Goal: Task Accomplishment & Management: Use online tool/utility

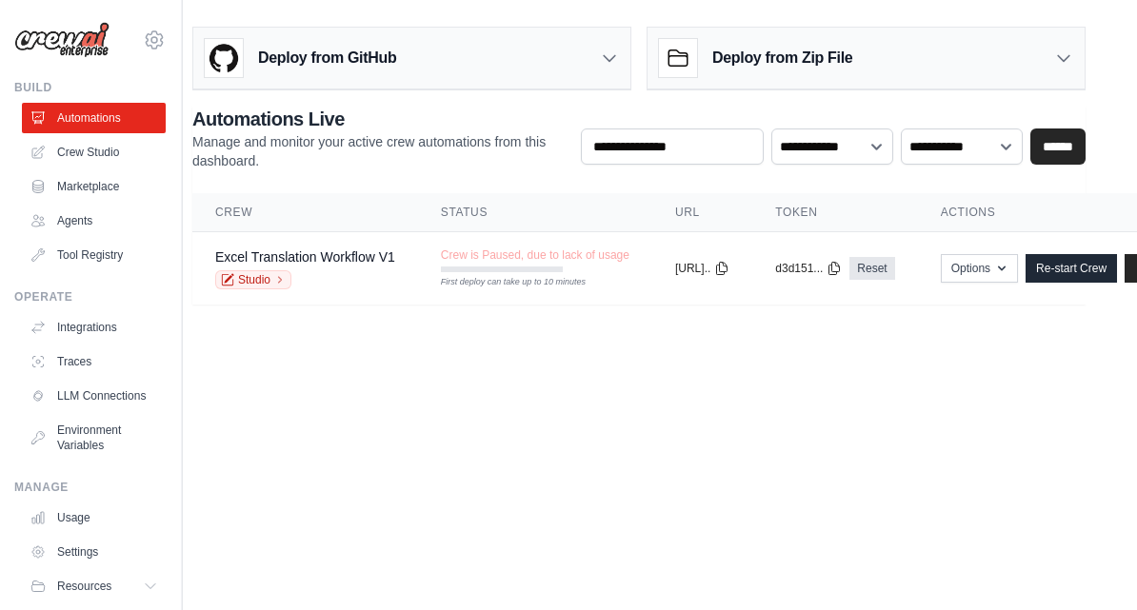
scroll to position [0, 21]
click at [1018, 269] on button "Options" at bounding box center [979, 268] width 77 height 29
click at [516, 388] on body "fanheran854@gmail.com Settings Build Automations Crew Studio" at bounding box center [547, 305] width 1137 height 610
click at [1051, 58] on div "Deploy from Zip File" at bounding box center [866, 59] width 437 height 62
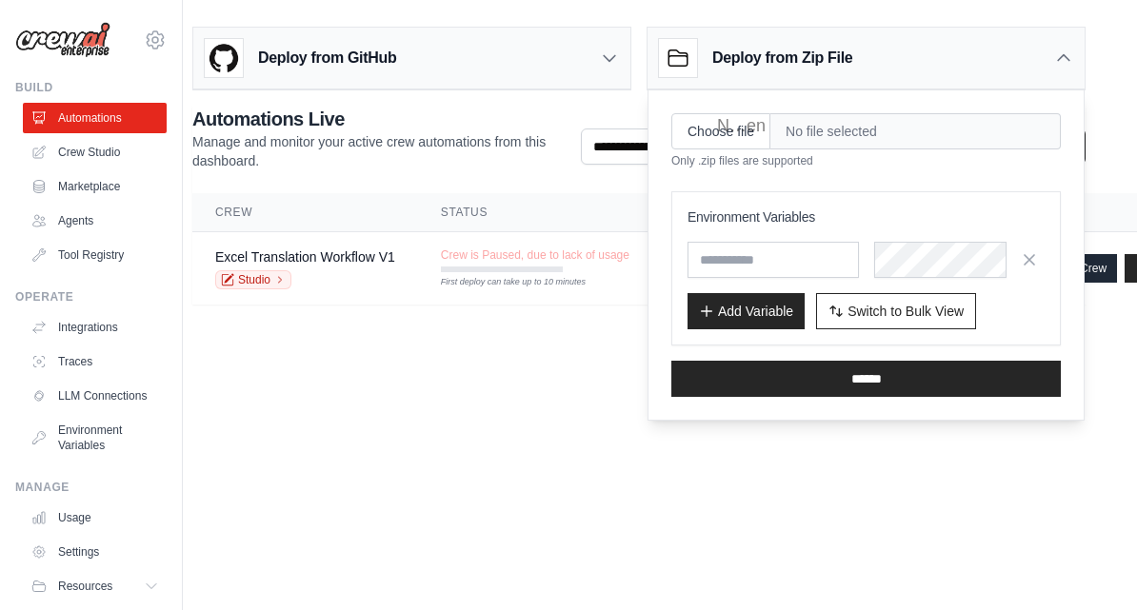
click at [328, 404] on body "fanheran854@gmail.com Settings Build Automations Crew Studio" at bounding box center [547, 305] width 1137 height 610
click at [332, 264] on link "Excel Translation Workflow V1" at bounding box center [305, 257] width 180 height 15
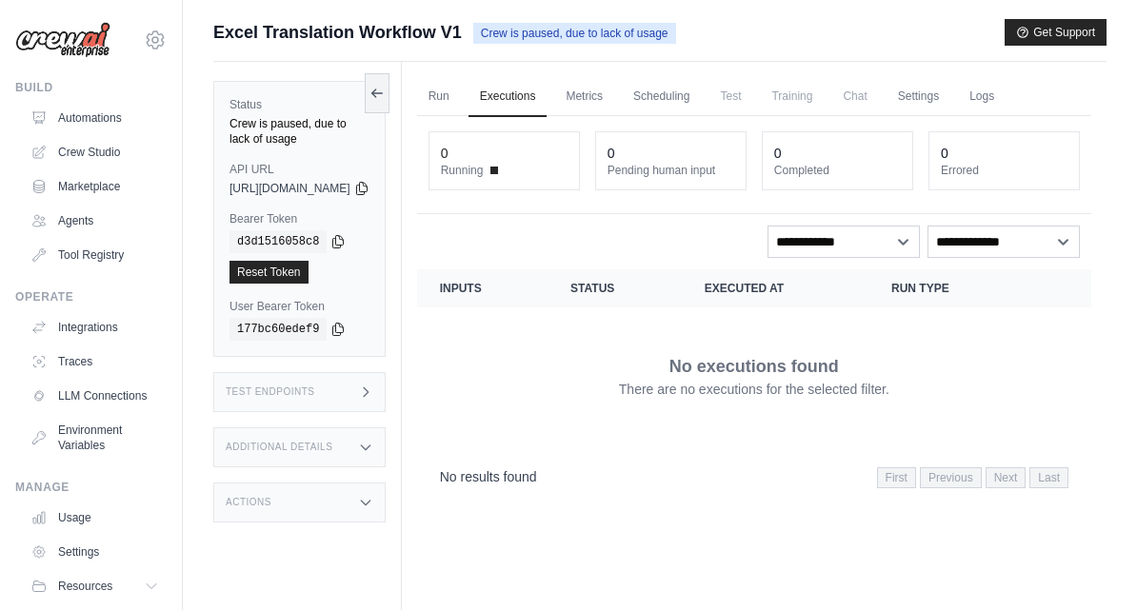
click at [93, 155] on link "Crew Studio" at bounding box center [95, 152] width 144 height 30
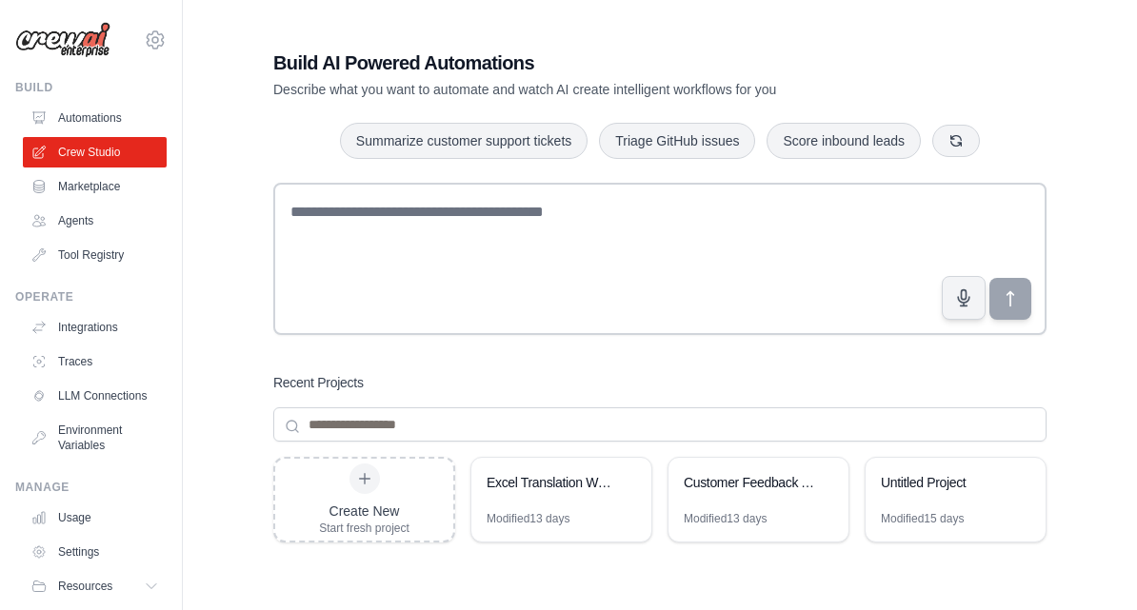
click at [554, 502] on div "Excel Translation Workflow" at bounding box center [561, 484] width 180 height 53
click at [158, 44] on icon at bounding box center [155, 40] width 23 height 23
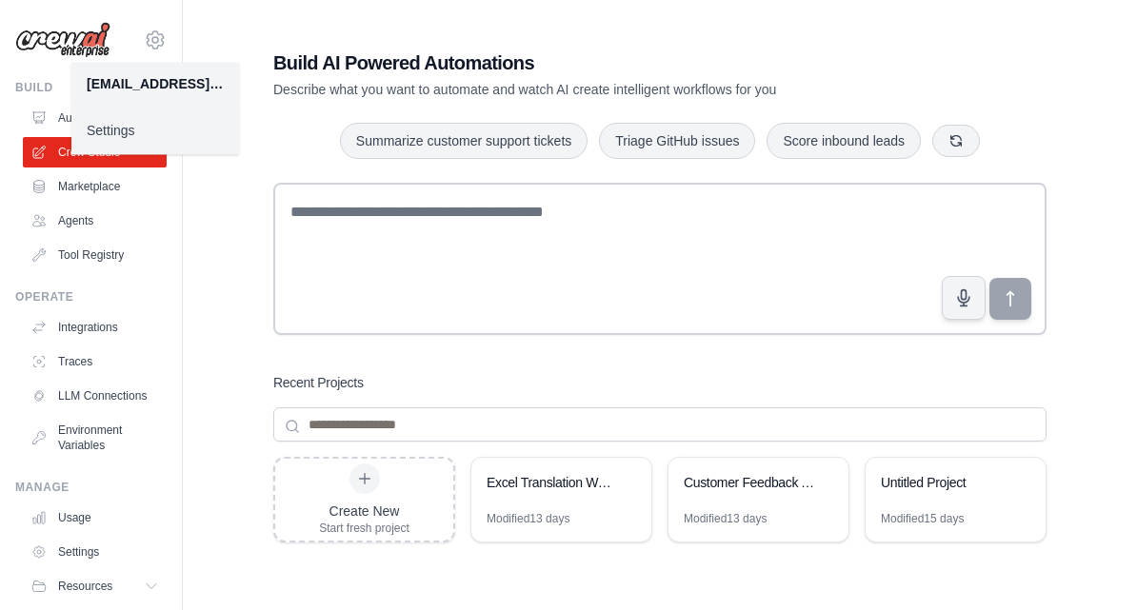
click at [170, 77] on div "[EMAIL_ADDRESS][DOMAIN_NAME]" at bounding box center [155, 83] width 137 height 19
click at [291, 29] on div "Build AI Powered Automations Describe what you want to automate and watch AI cr…" at bounding box center [659, 405] width 819 height 773
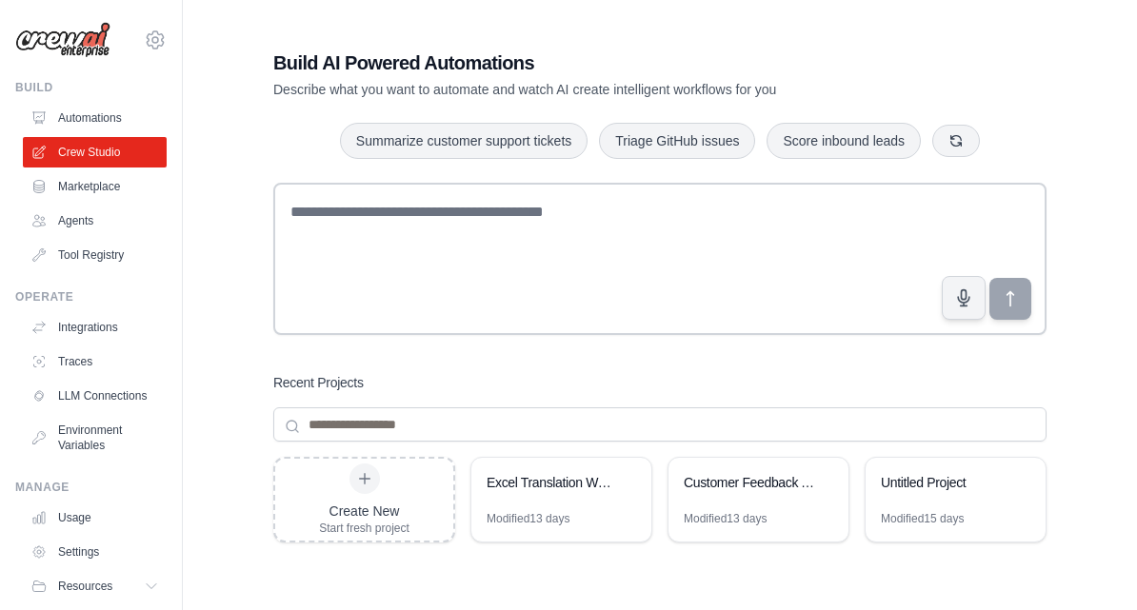
scroll to position [46, 0]
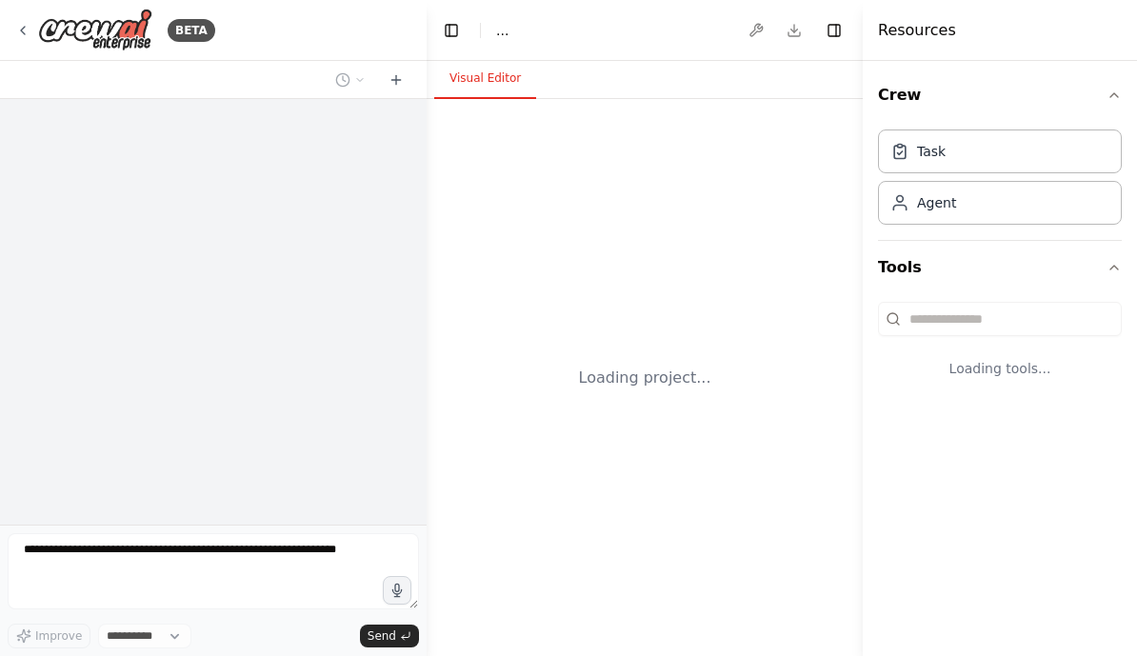
select select "****"
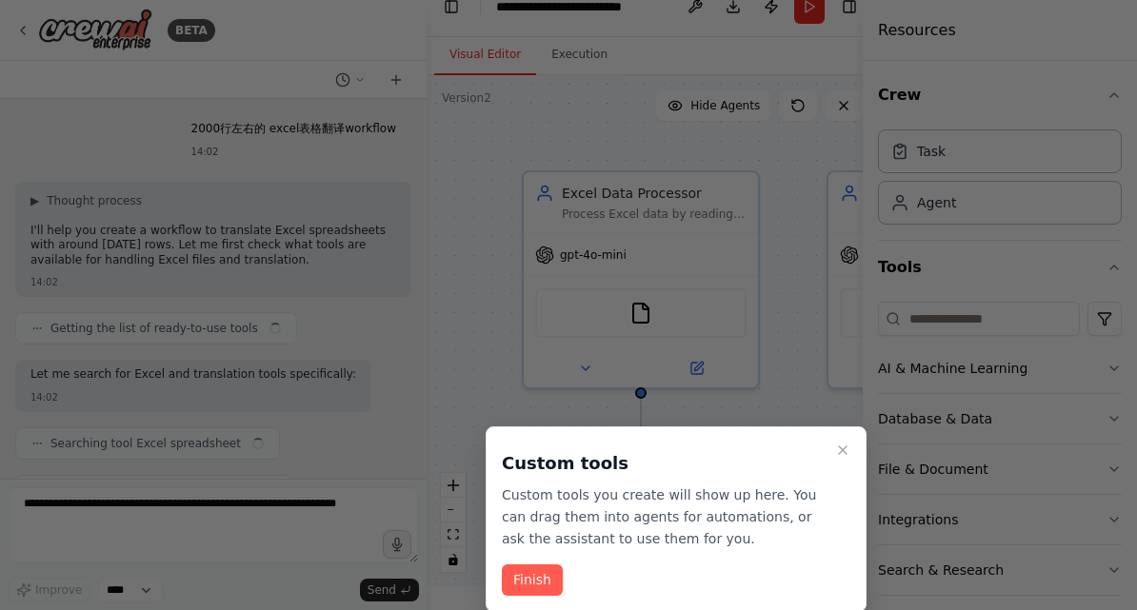
scroll to position [3263, 0]
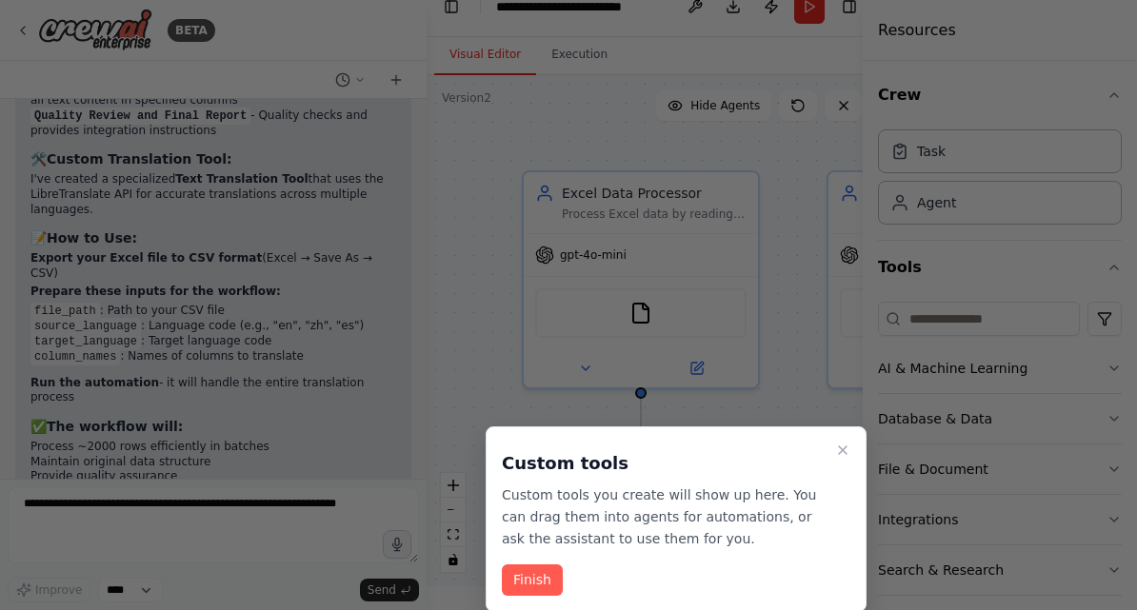
click at [860, 431] on div "Custom tools Custom tools you create will show up here. You can drag them into …" at bounding box center [676, 520] width 381 height 186
click at [843, 443] on icon "Close walkthrough" at bounding box center [842, 450] width 15 height 15
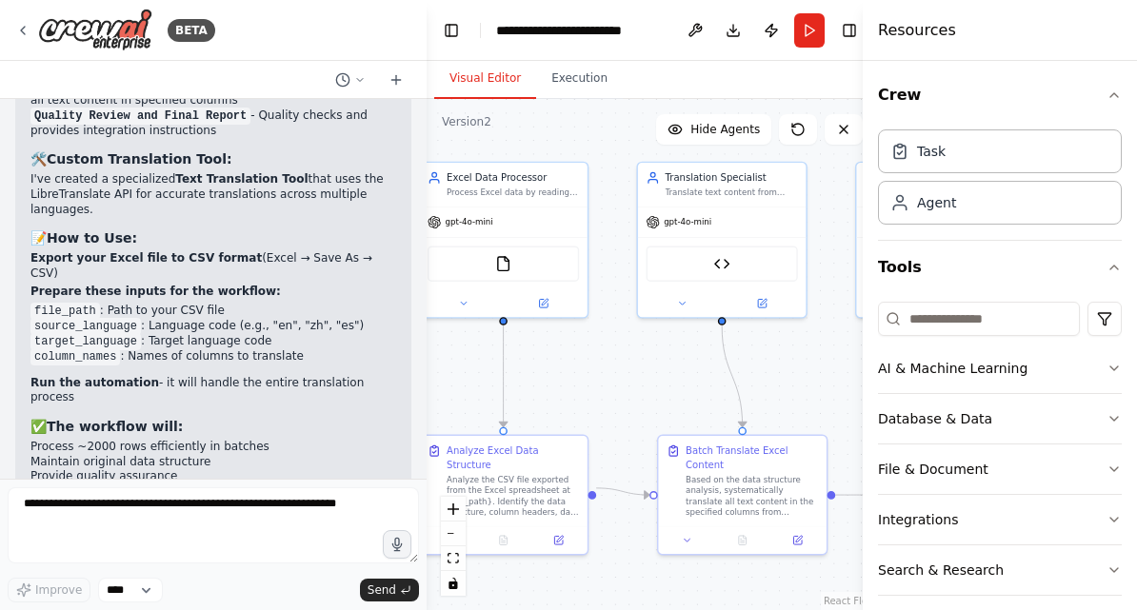
scroll to position [3239, 0]
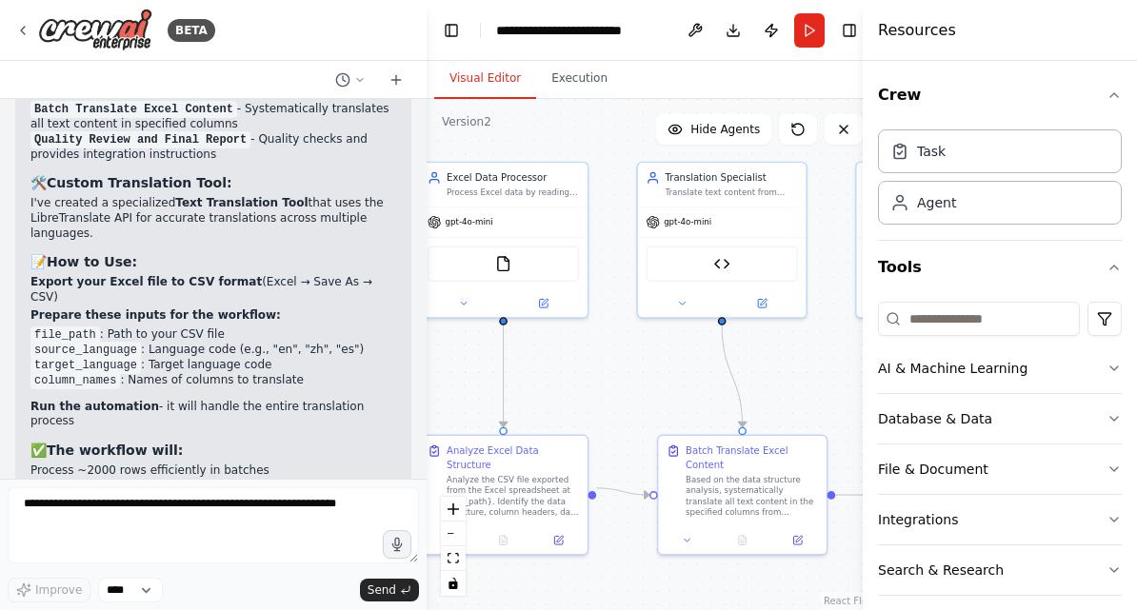
click at [21, 31] on icon at bounding box center [22, 30] width 15 height 15
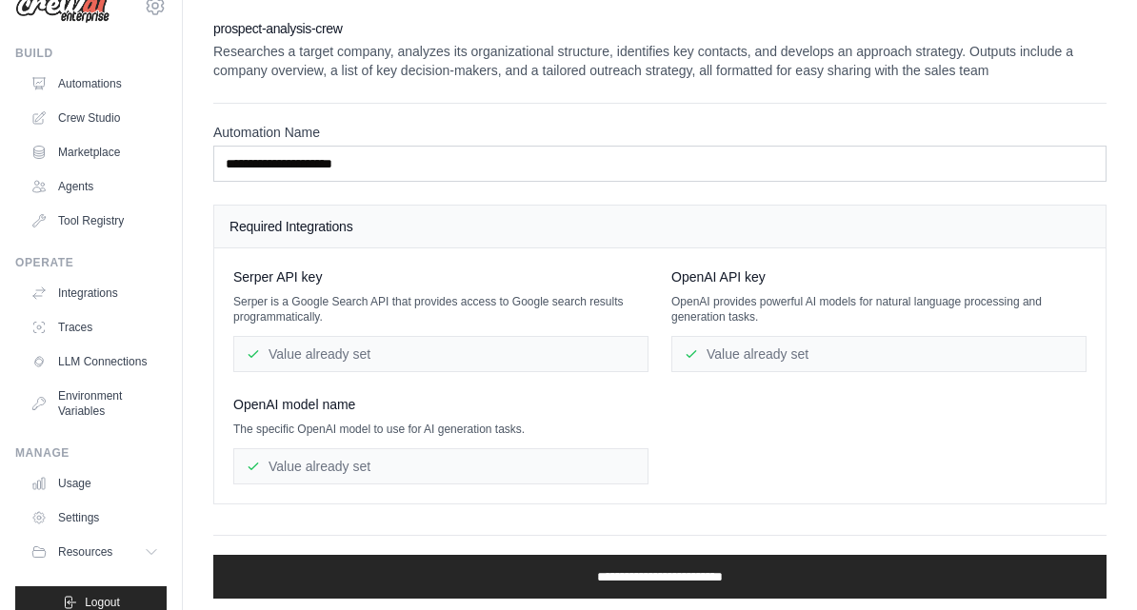
scroll to position [34, 0]
click at [451, 571] on input "**********" at bounding box center [659, 577] width 893 height 44
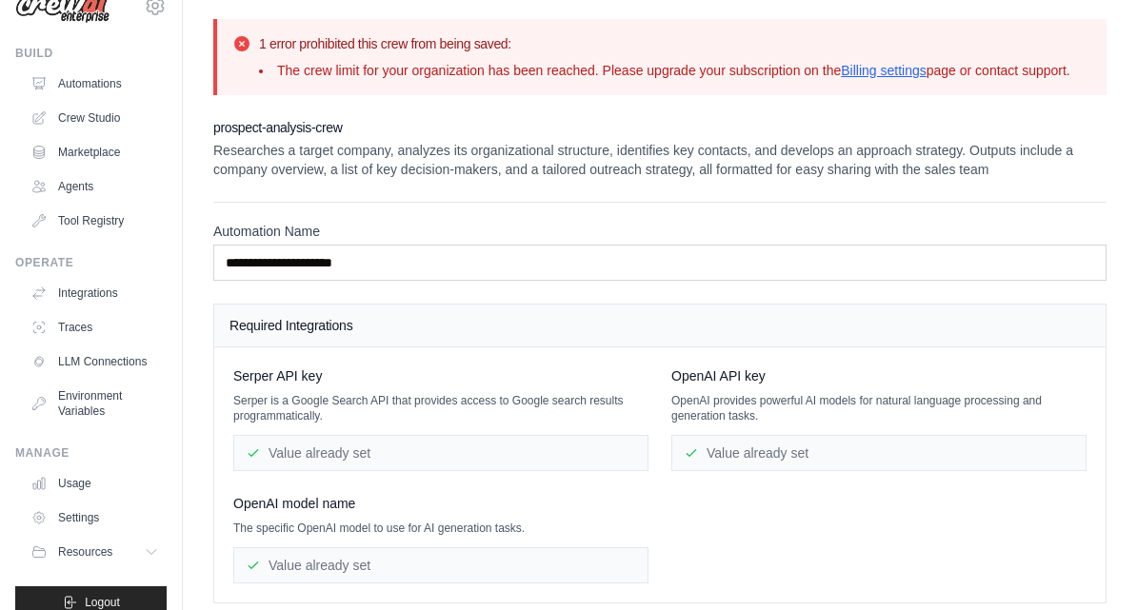
click at [59, 550] on span "Resources" at bounding box center [85, 552] width 54 height 15
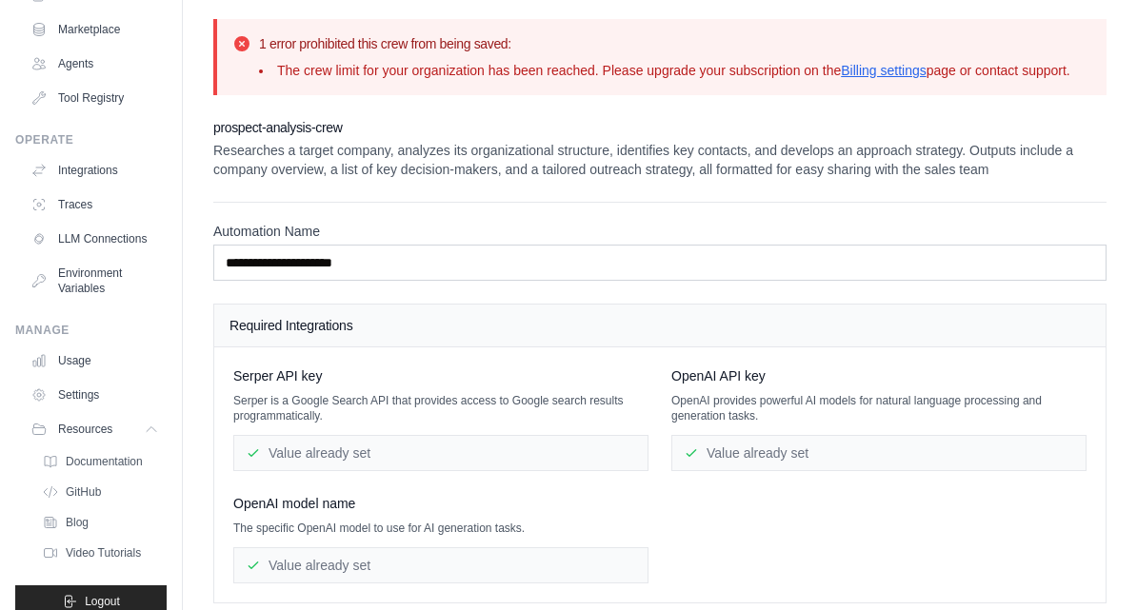
scroll to position [156, 0]
click at [50, 424] on div "Resources" at bounding box center [71, 430] width 81 height 15
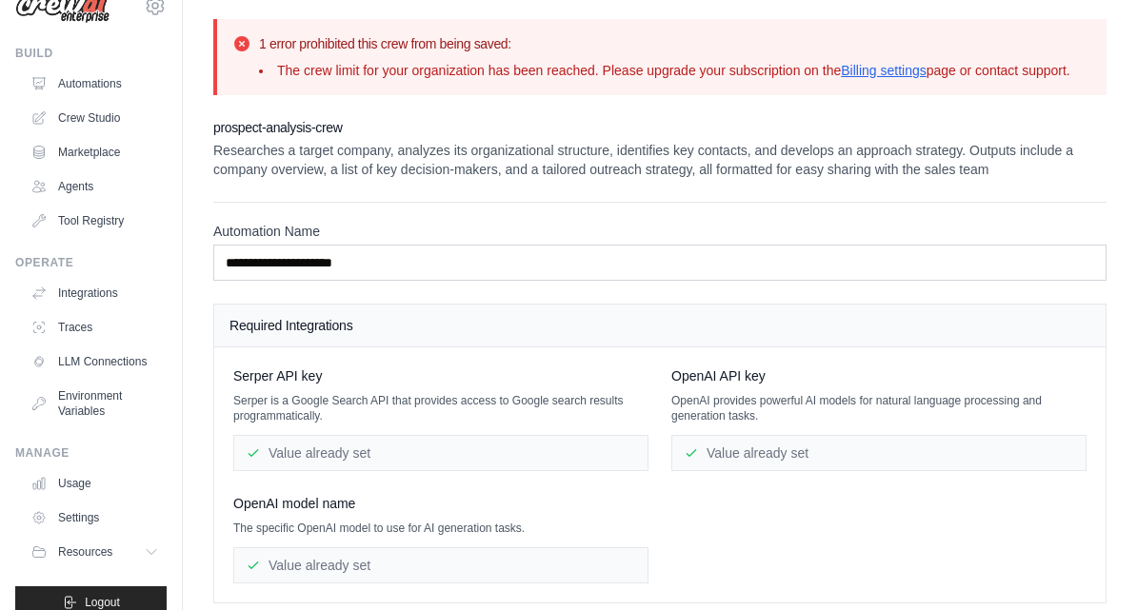
click at [66, 519] on link "Settings" at bounding box center [95, 518] width 144 height 30
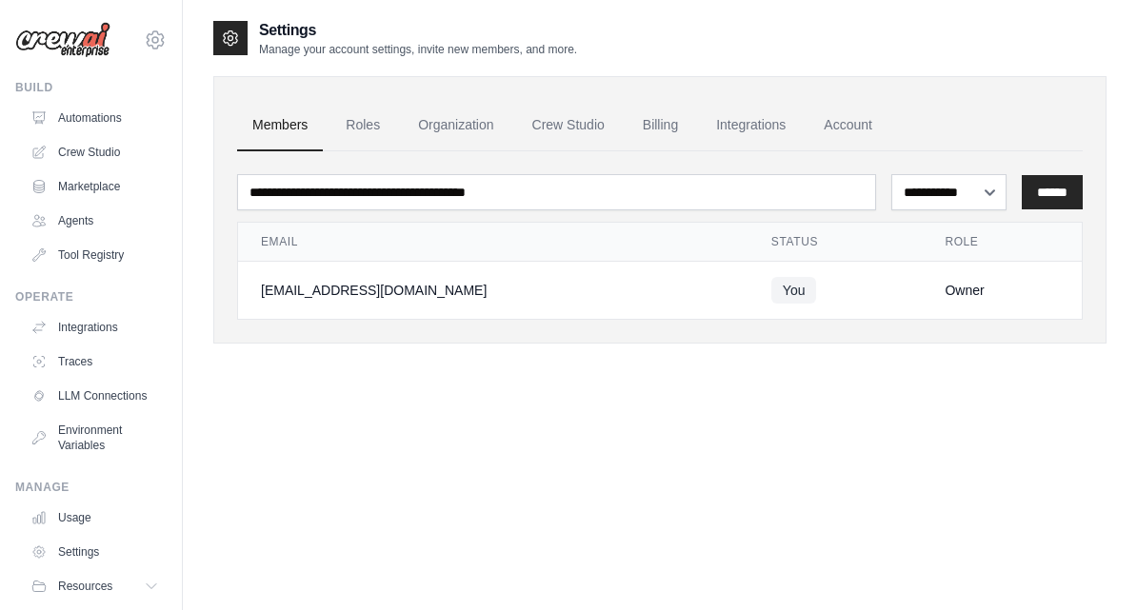
click at [364, 119] on link "Roles" at bounding box center [362, 125] width 65 height 51
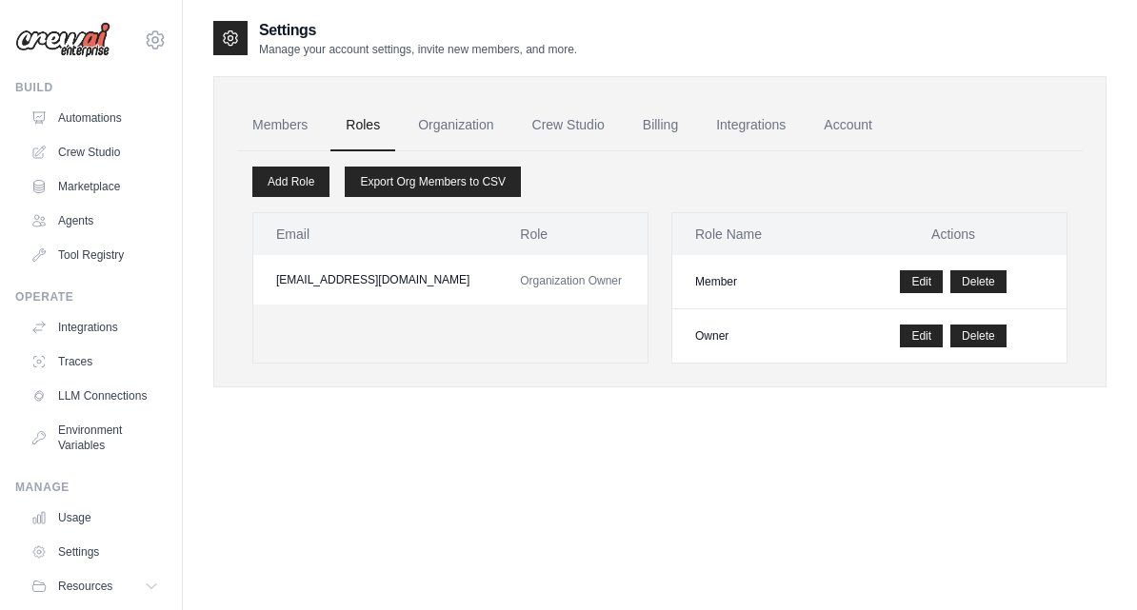
click at [304, 191] on link "Add Role" at bounding box center [290, 182] width 77 height 30
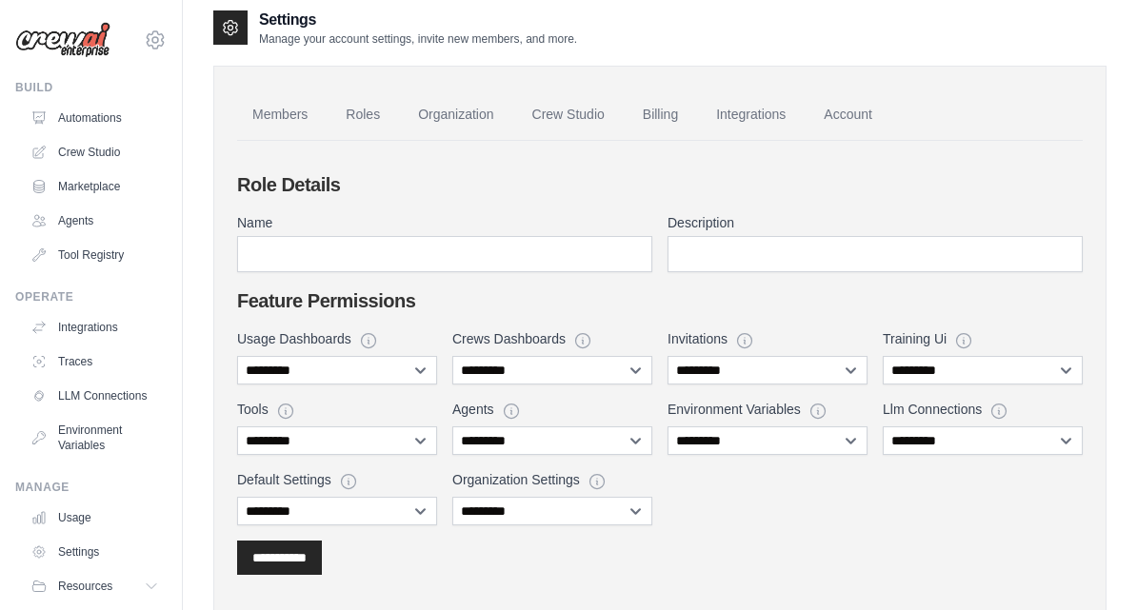
scroll to position [10, 0]
click at [453, 123] on link "Organization" at bounding box center [456, 115] width 106 height 51
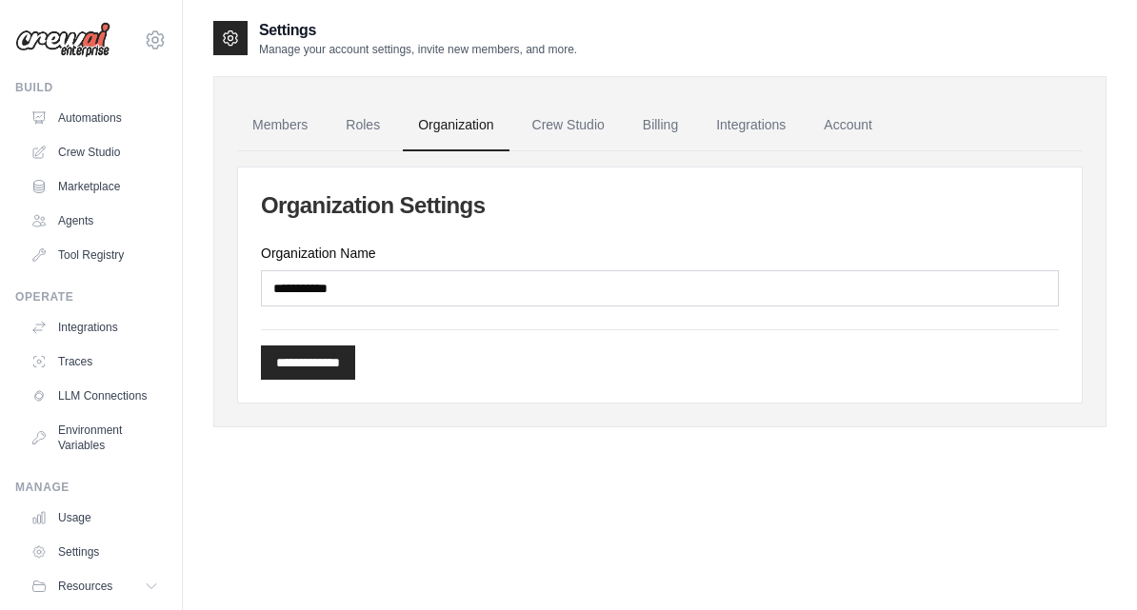
click at [573, 128] on link "Crew Studio" at bounding box center [568, 125] width 103 height 51
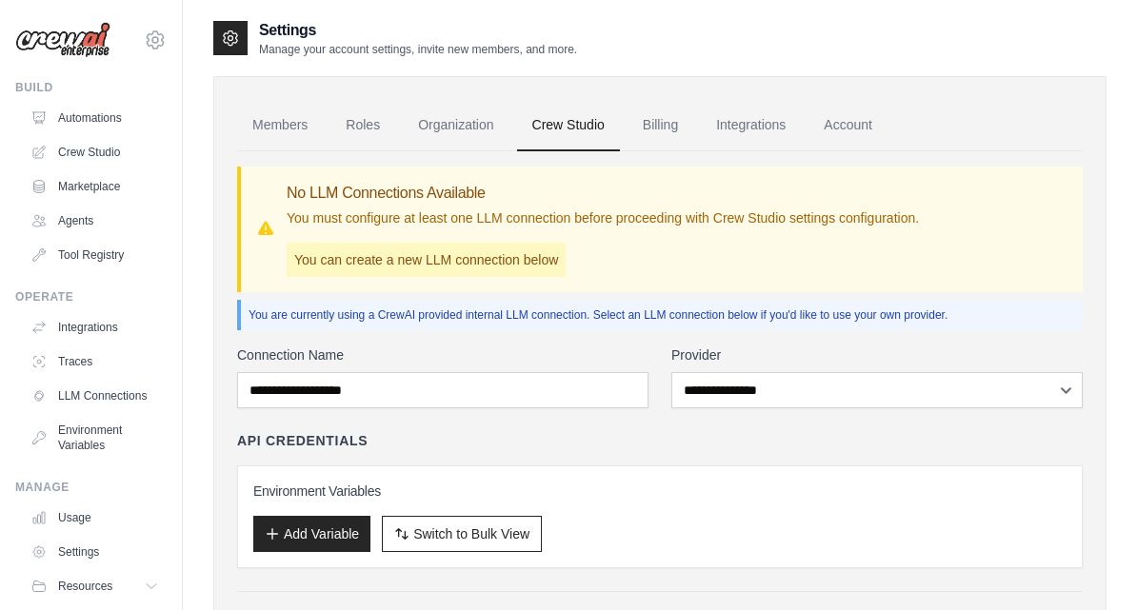
click at [684, 135] on link "Billing" at bounding box center [661, 125] width 66 height 51
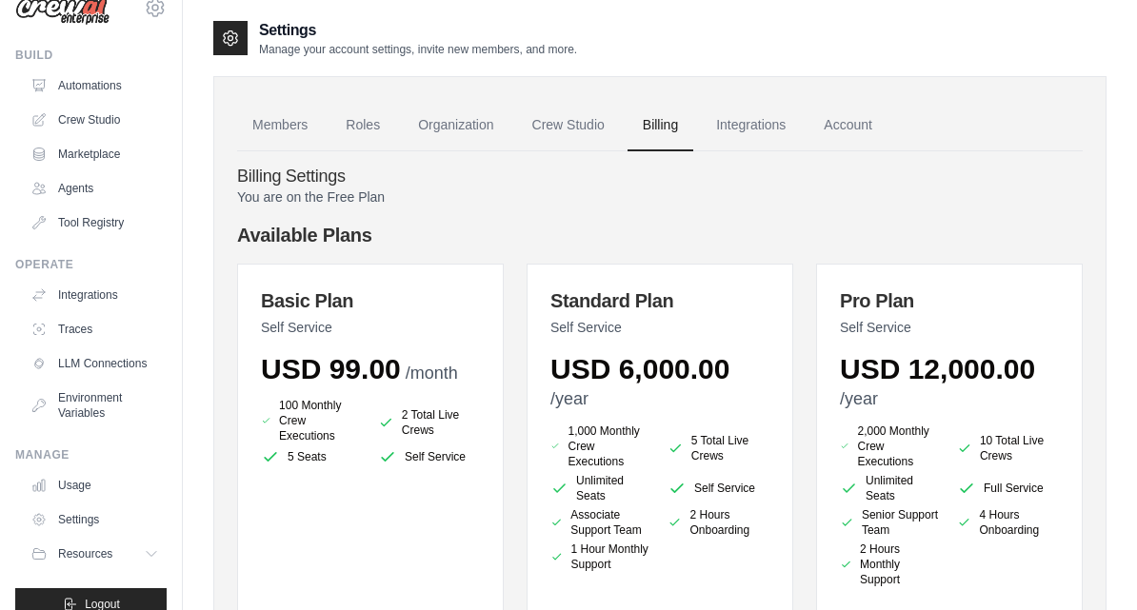
scroll to position [30, 0]
click at [73, 363] on link "LLM Connections" at bounding box center [95, 365] width 144 height 30
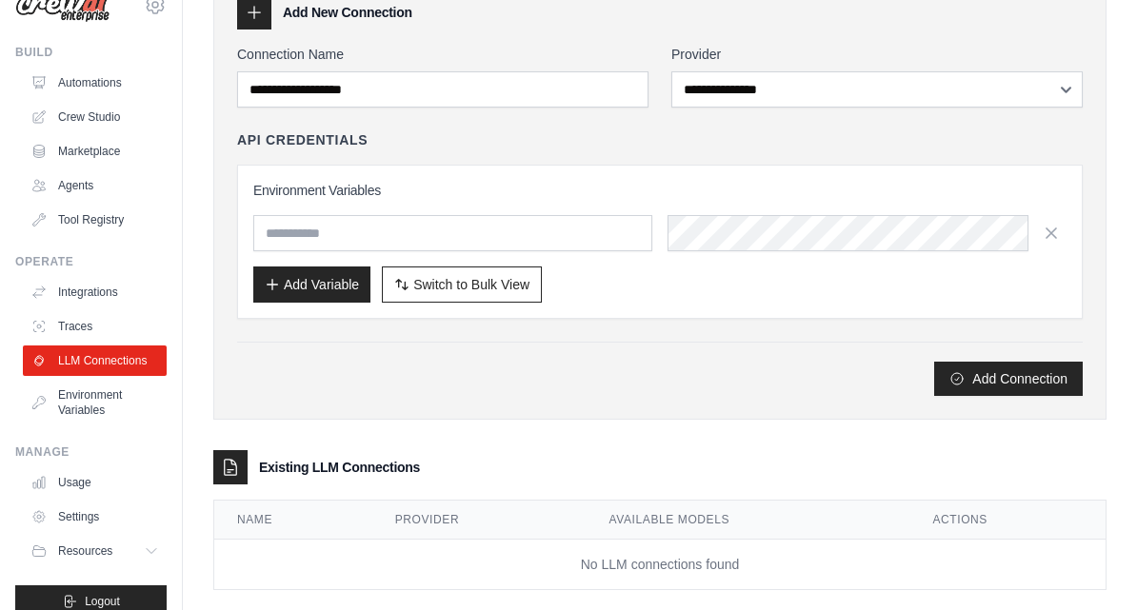
scroll to position [110, 0]
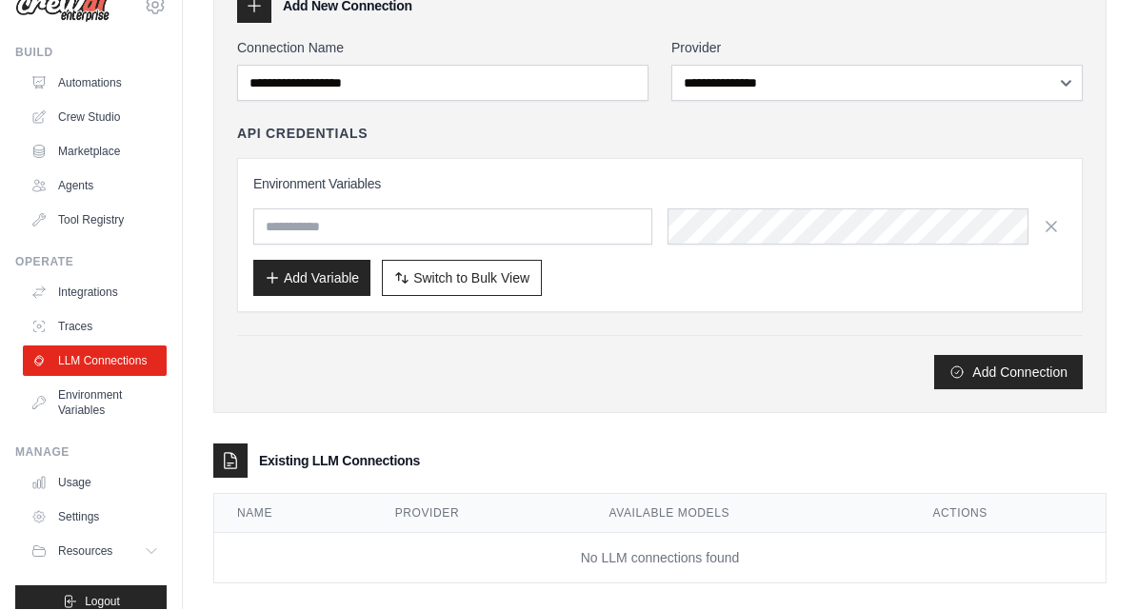
click at [81, 520] on link "Settings" at bounding box center [95, 518] width 144 height 30
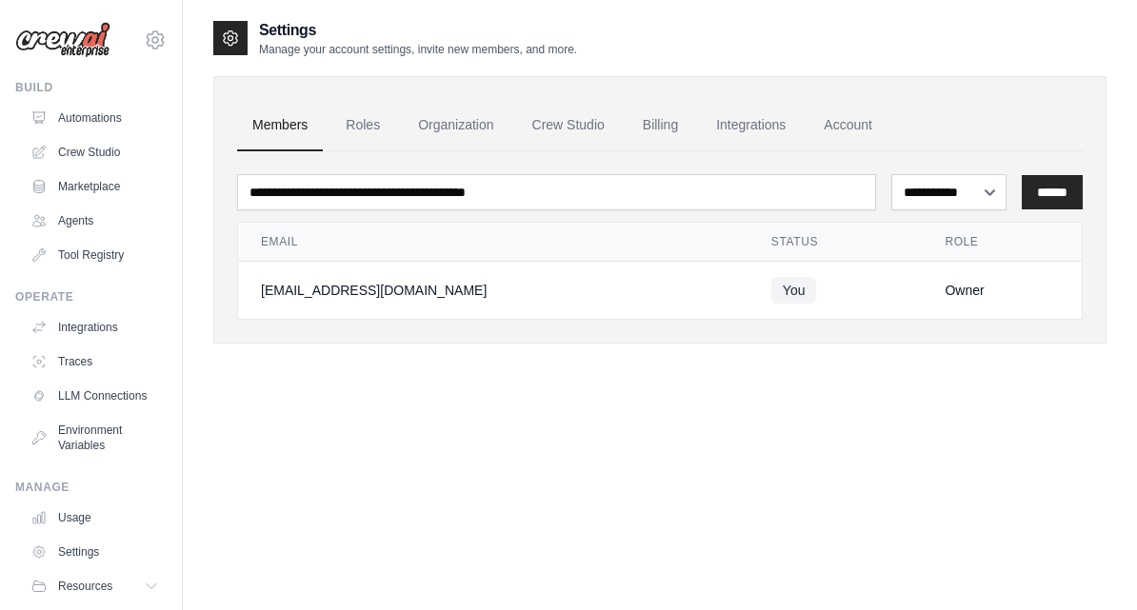
click at [363, 118] on link "Roles" at bounding box center [362, 125] width 65 height 51
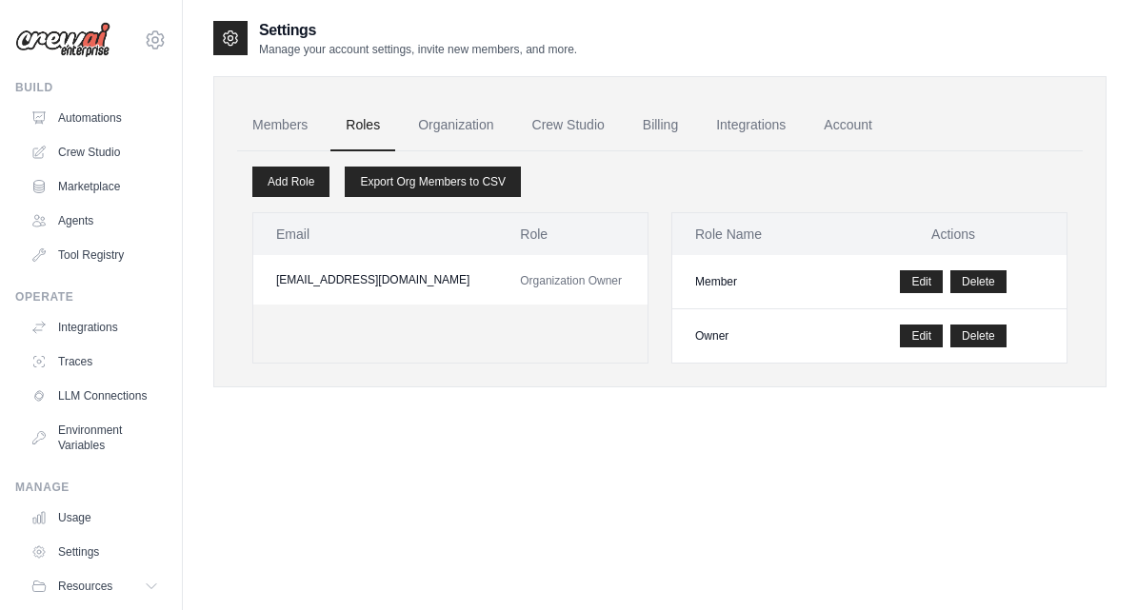
click at [465, 113] on link "Organization" at bounding box center [456, 125] width 106 height 51
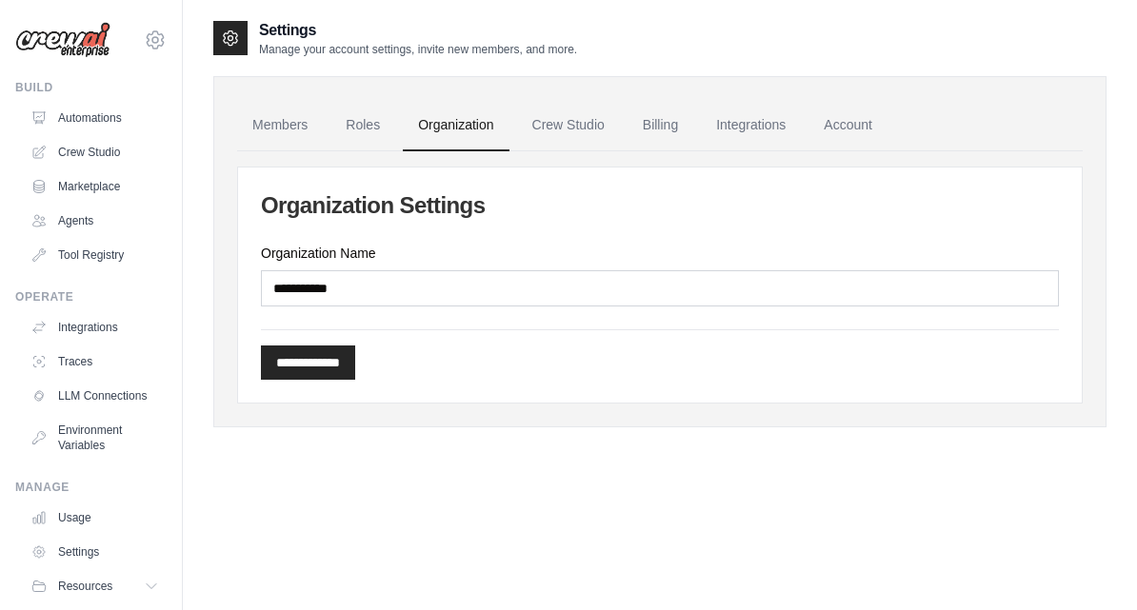
click at [574, 130] on link "Crew Studio" at bounding box center [568, 125] width 103 height 51
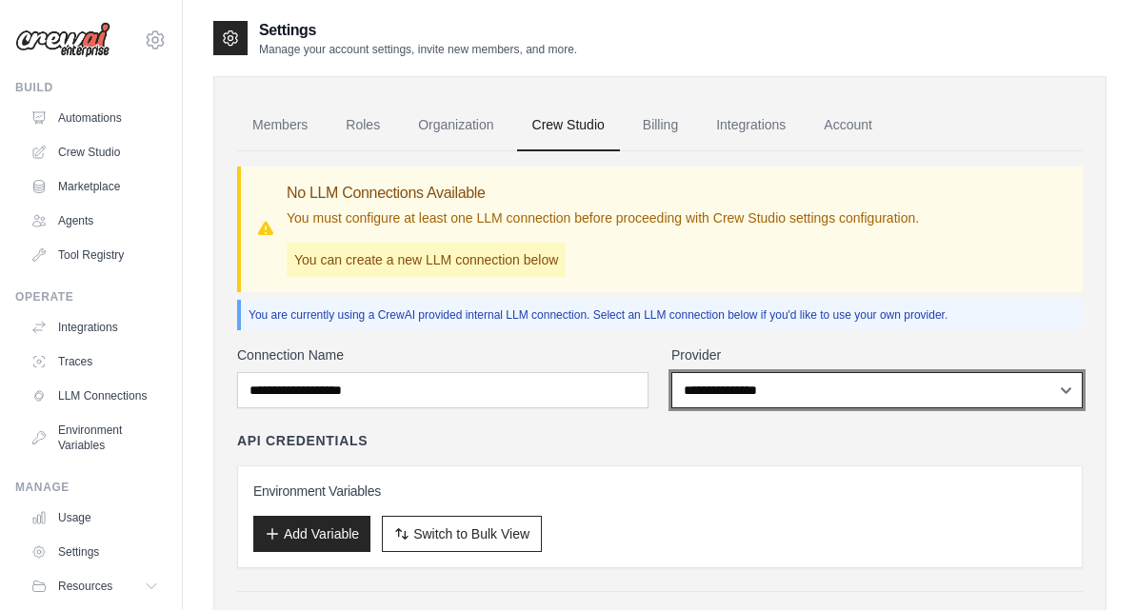
click at [876, 376] on select "**********" at bounding box center [876, 390] width 411 height 36
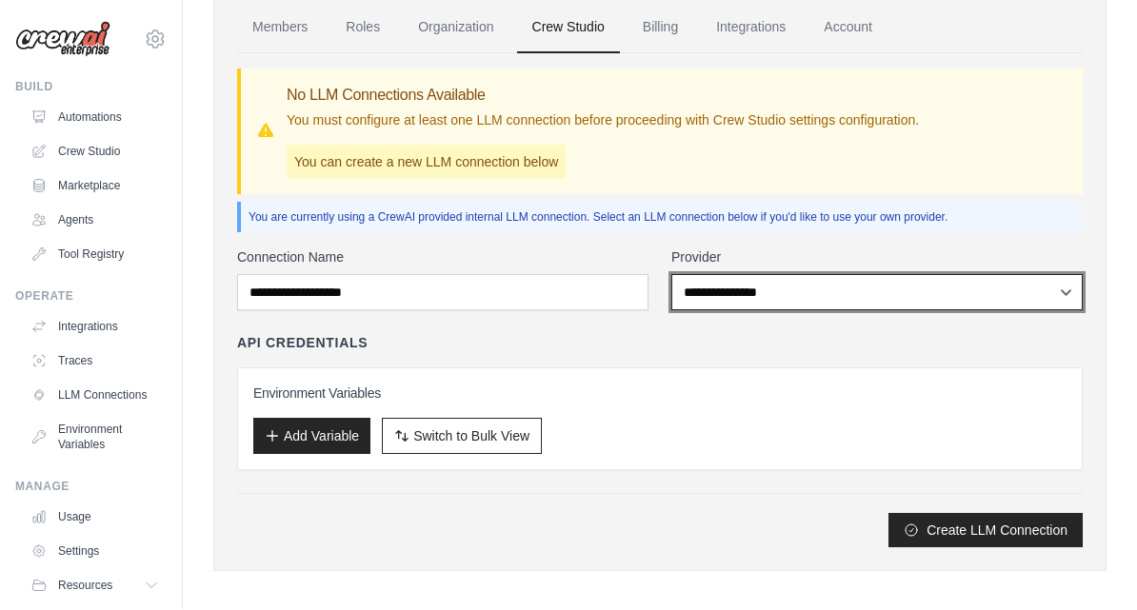
scroll to position [94, 0]
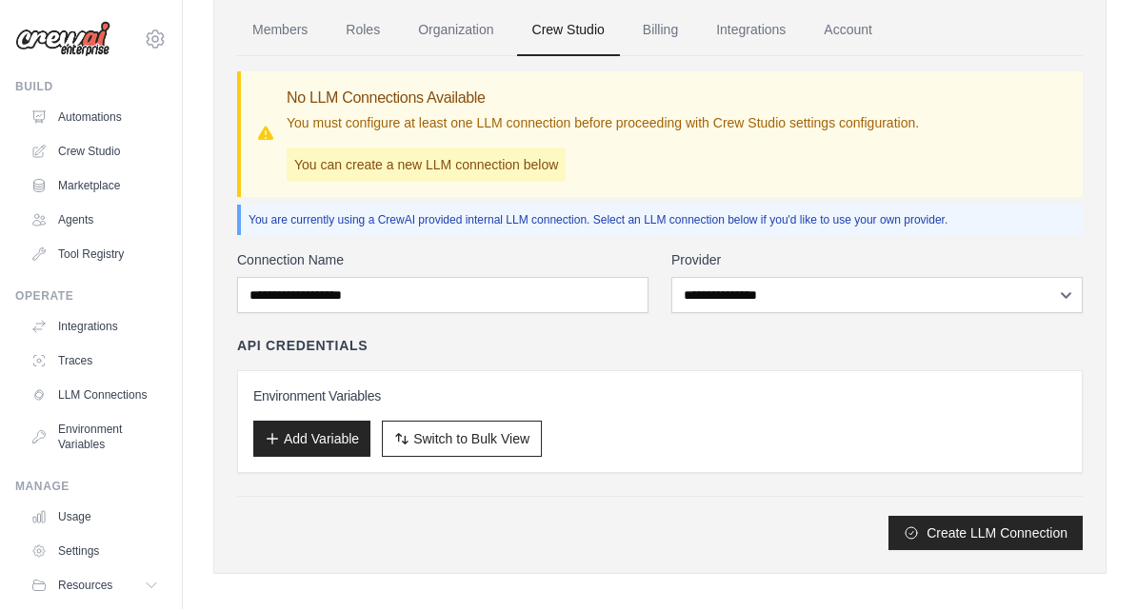
click at [100, 394] on link "LLM Connections" at bounding box center [95, 396] width 144 height 30
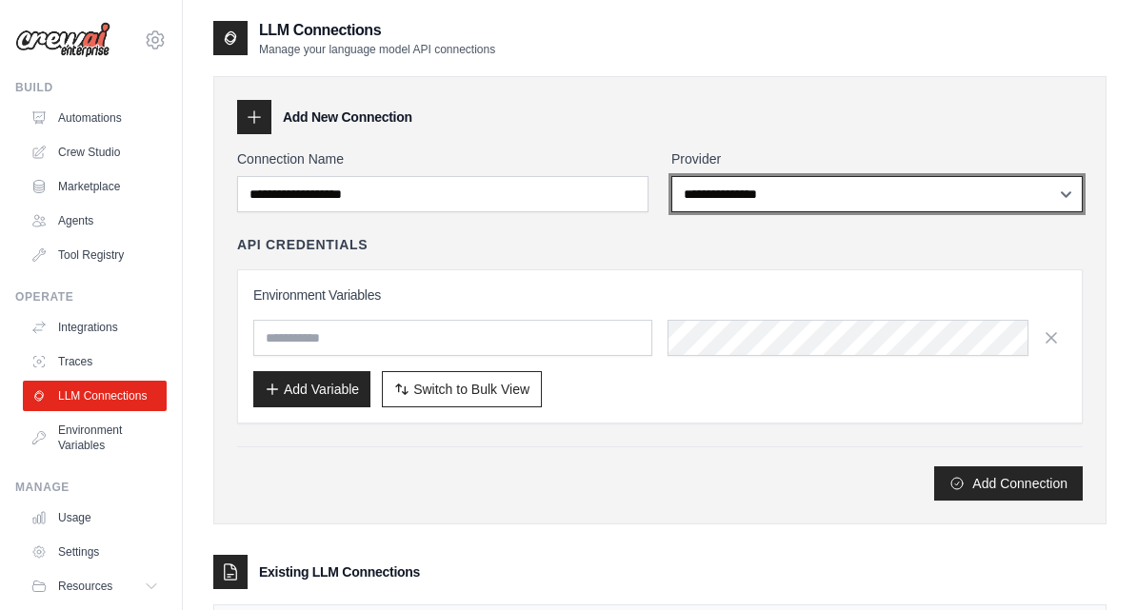
click at [788, 184] on select "**********" at bounding box center [876, 194] width 411 height 36
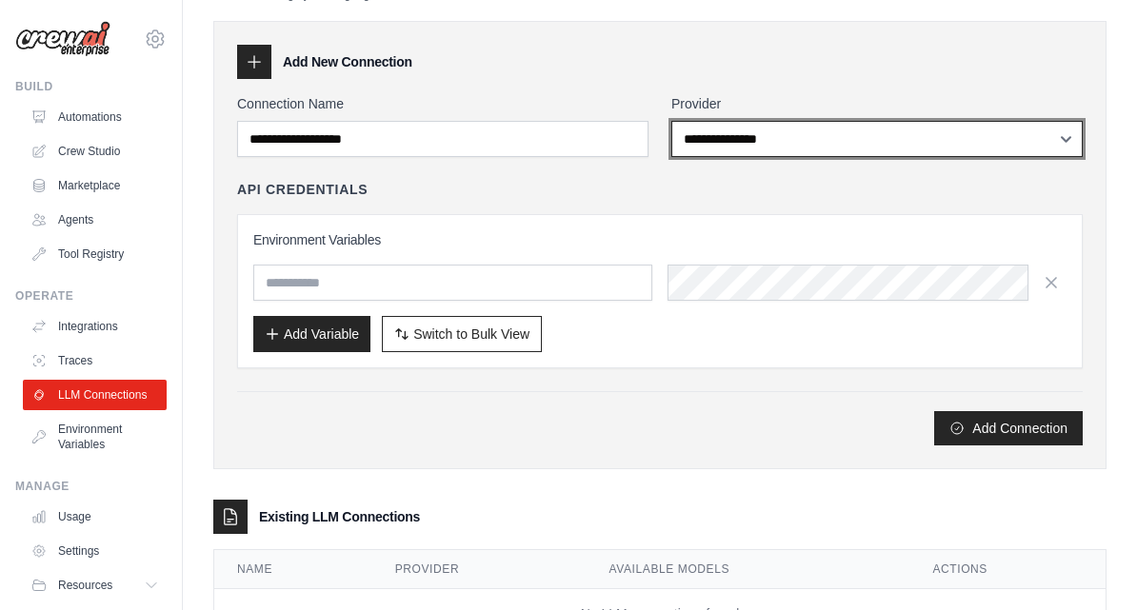
scroll to position [55, 0]
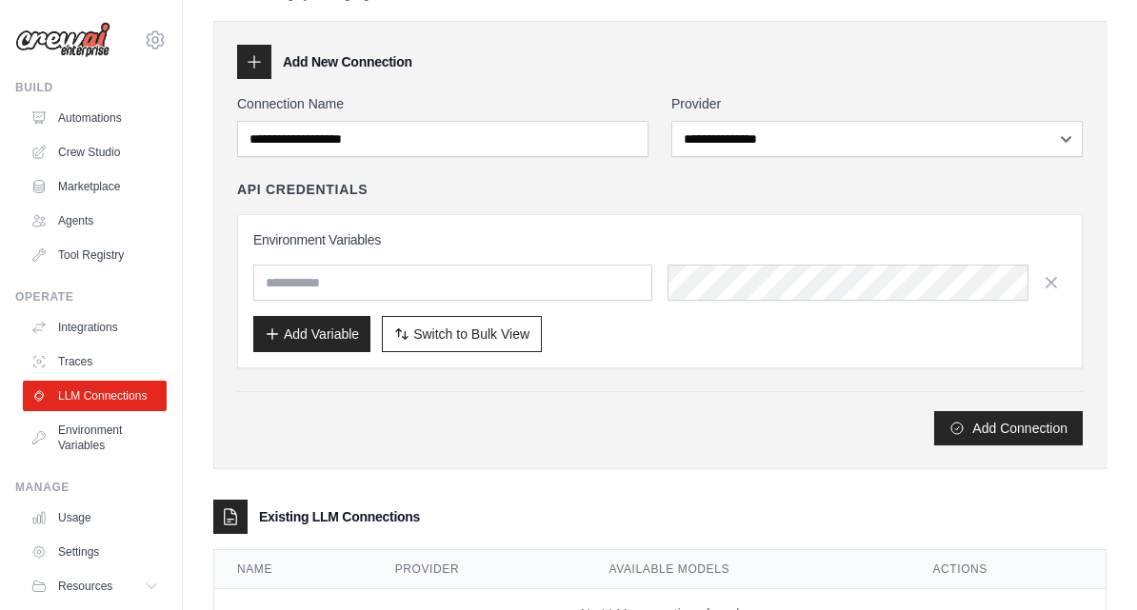
click at [89, 356] on link "Traces" at bounding box center [95, 362] width 144 height 30
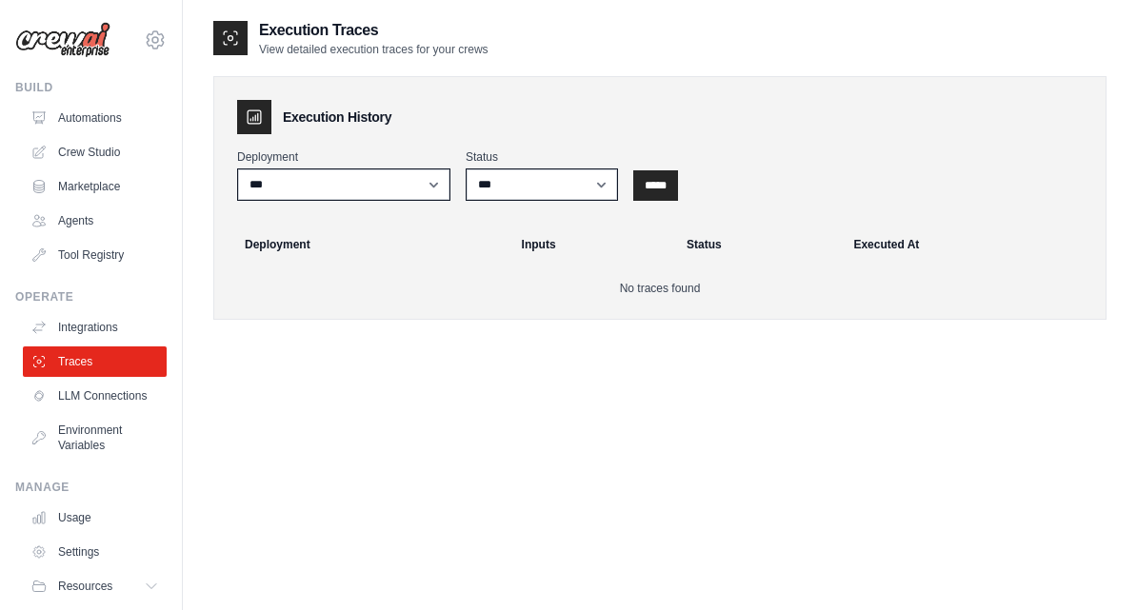
click at [89, 329] on link "Integrations" at bounding box center [95, 327] width 144 height 30
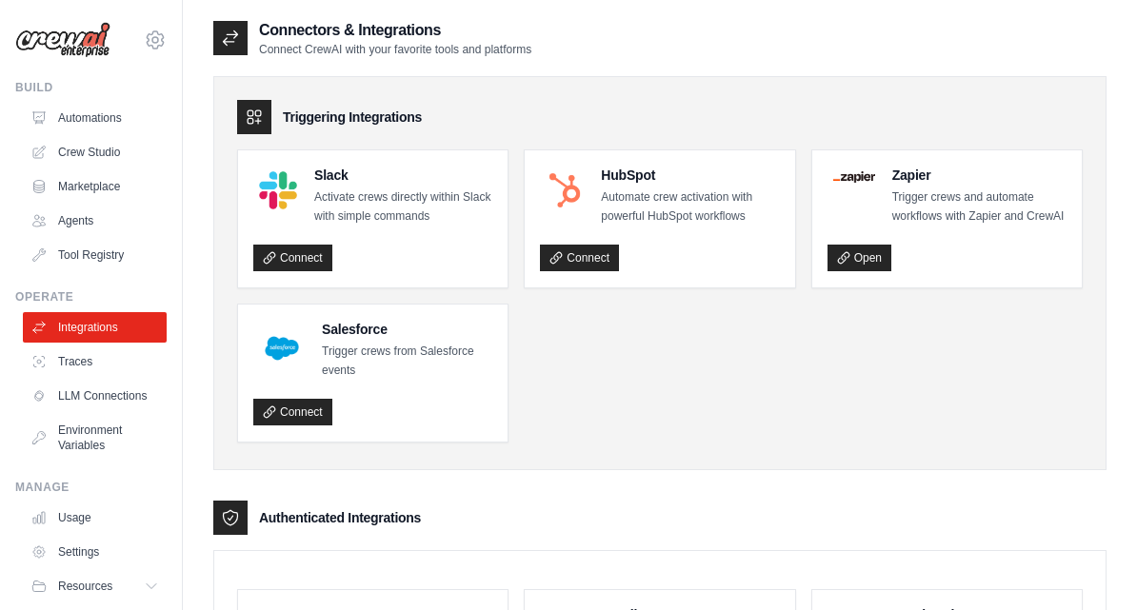
click at [94, 359] on link "Traces" at bounding box center [95, 362] width 144 height 30
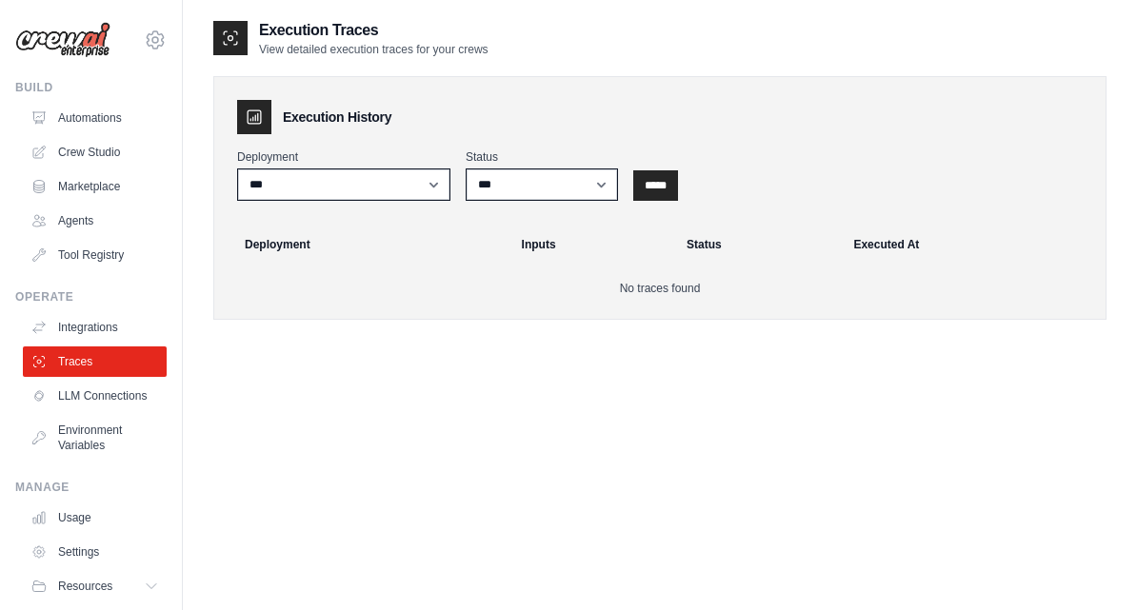
click at [93, 327] on link "Integrations" at bounding box center [95, 327] width 144 height 30
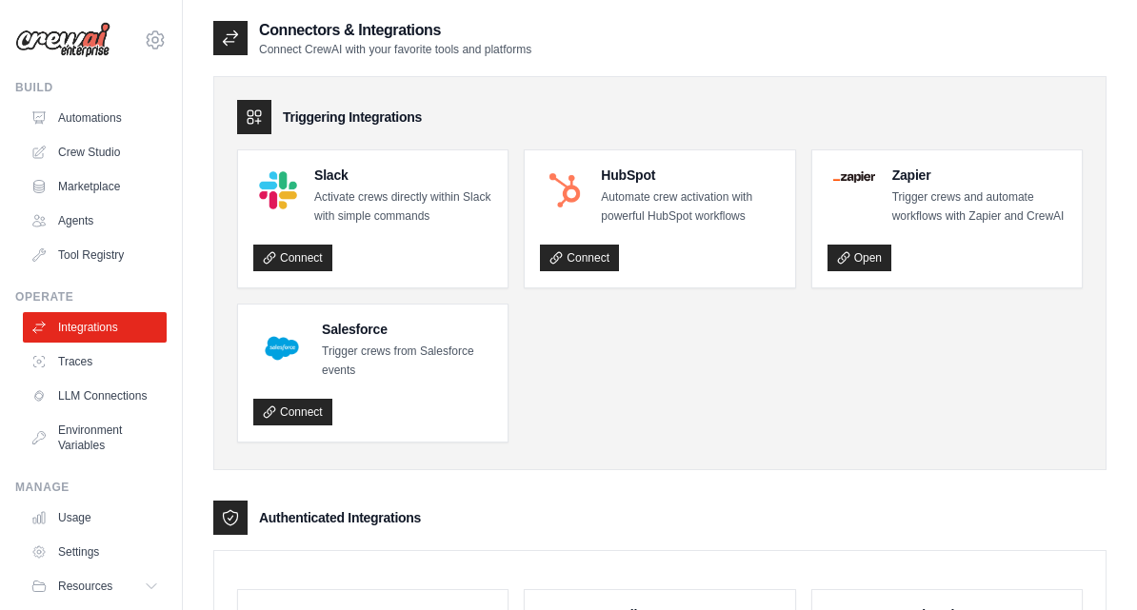
click at [108, 355] on link "Traces" at bounding box center [95, 362] width 144 height 30
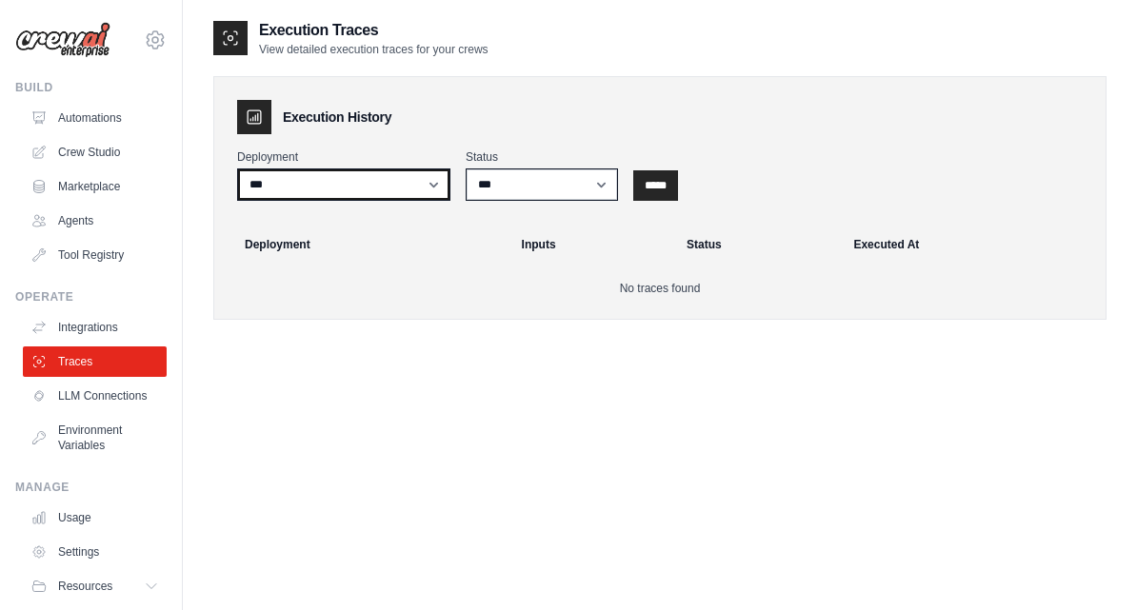
click at [405, 185] on select "**********" at bounding box center [343, 185] width 213 height 32
select select "******"
click at [652, 176] on input "*****" at bounding box center [655, 185] width 45 height 30
click at [656, 184] on input "*****" at bounding box center [655, 185] width 45 height 30
click at [121, 322] on link "Integrations" at bounding box center [95, 327] width 144 height 30
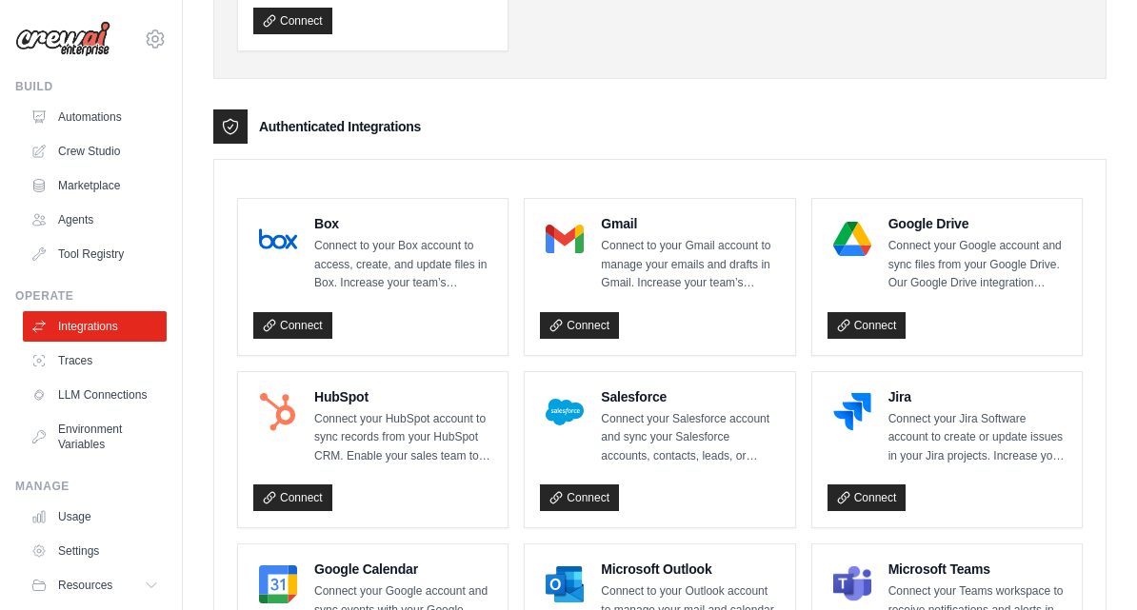
scroll to position [391, 0]
click at [102, 244] on link "Tool Registry" at bounding box center [95, 255] width 144 height 30
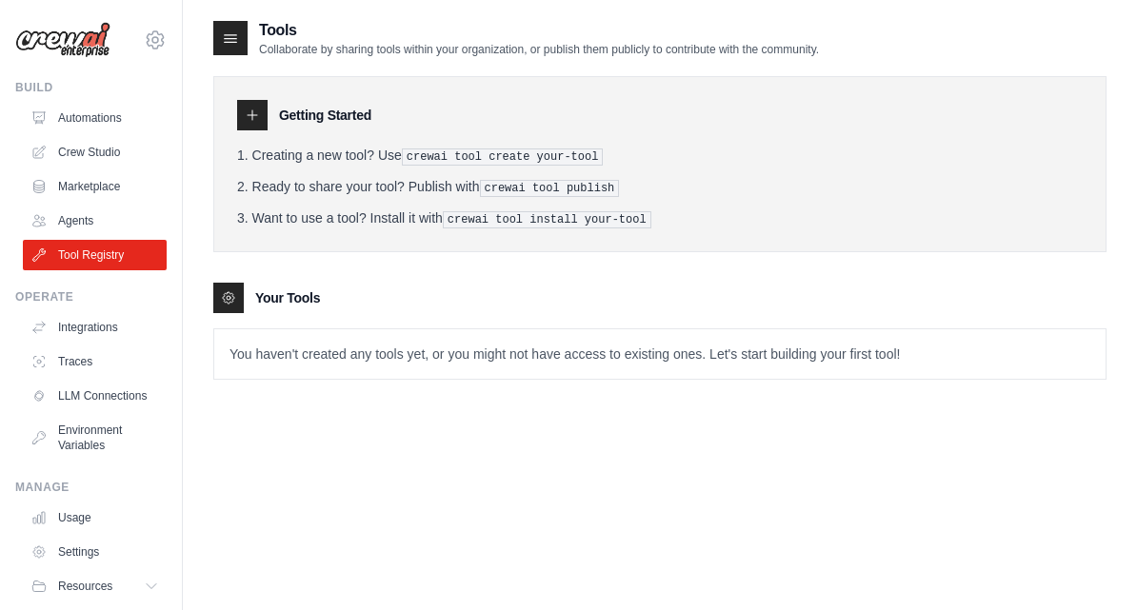
click at [82, 214] on link "Agents" at bounding box center [95, 221] width 144 height 30
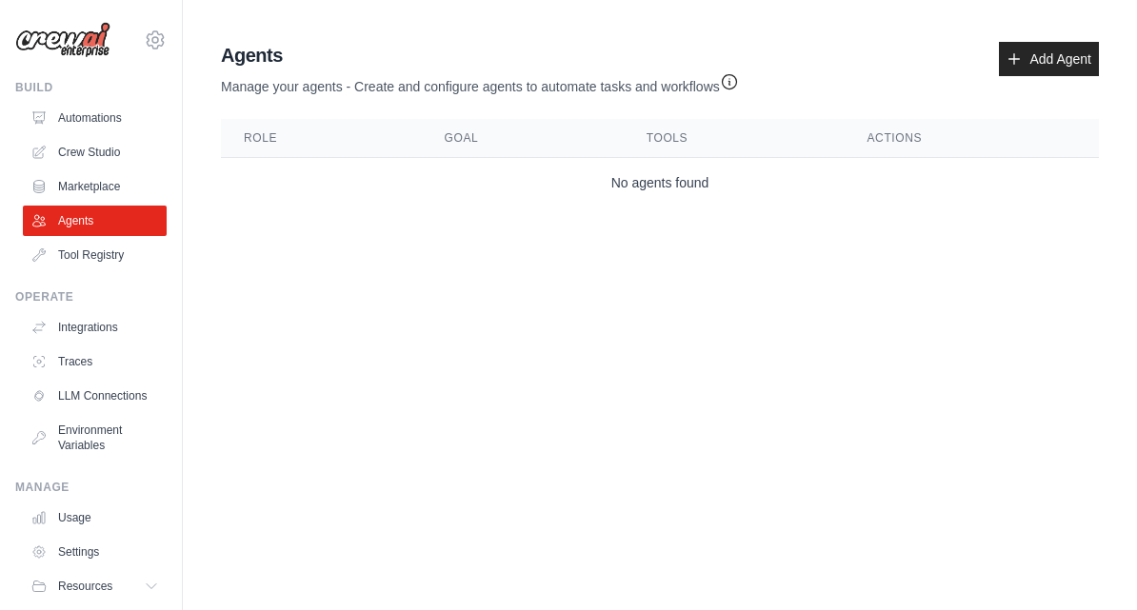
click at [550, 89] on p "Manage your agents - Create and configure agents to automate tasks and workflows" at bounding box center [480, 83] width 518 height 28
click at [449, 358] on body "fanheran854@gmail.com Settings Build Automations Crew Studio" at bounding box center [568, 305] width 1137 height 610
click at [1051, 54] on link "Add Agent" at bounding box center [1049, 59] width 100 height 34
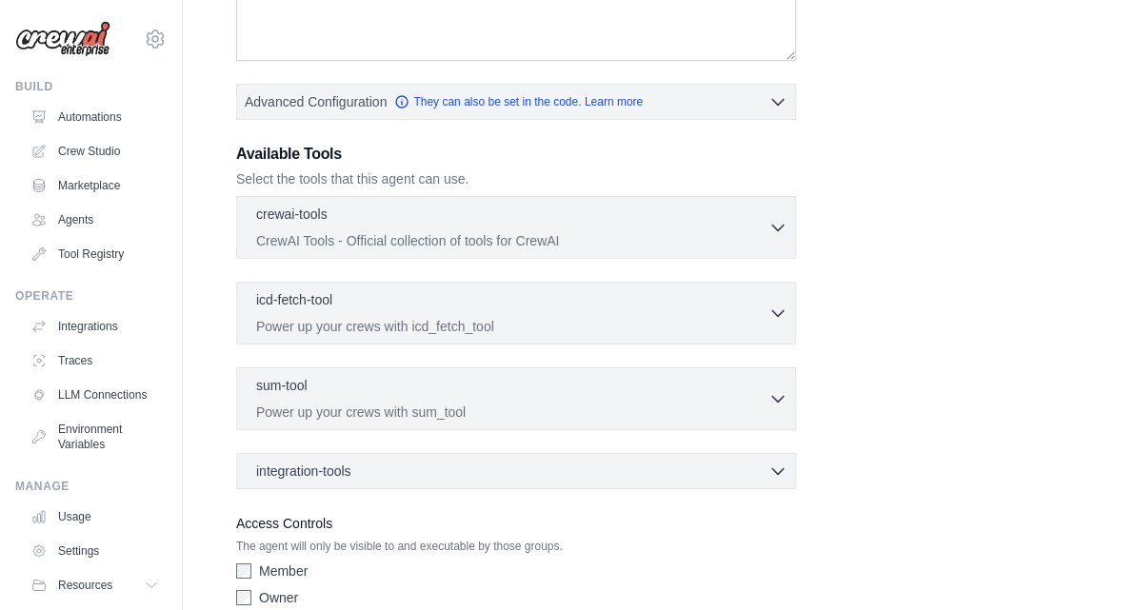
scroll to position [407, 0]
click at [100, 189] on link "Marketplace" at bounding box center [95, 186] width 144 height 30
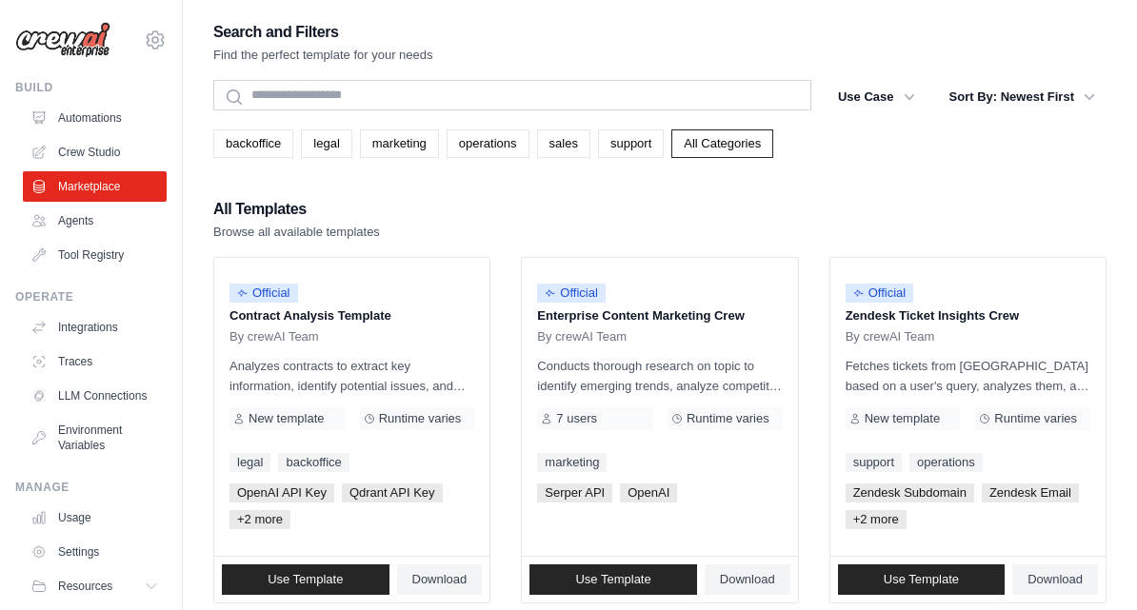
click at [409, 356] on p "Analyzes contracts to extract key information, identify potential issues, and p…" at bounding box center [352, 376] width 245 height 40
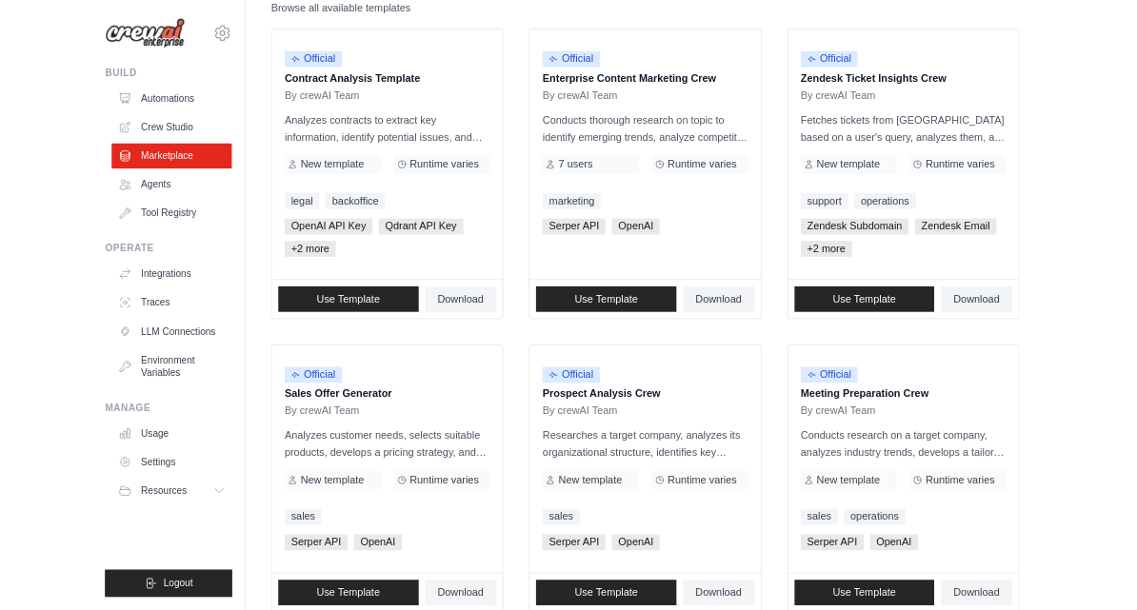
scroll to position [223, 0]
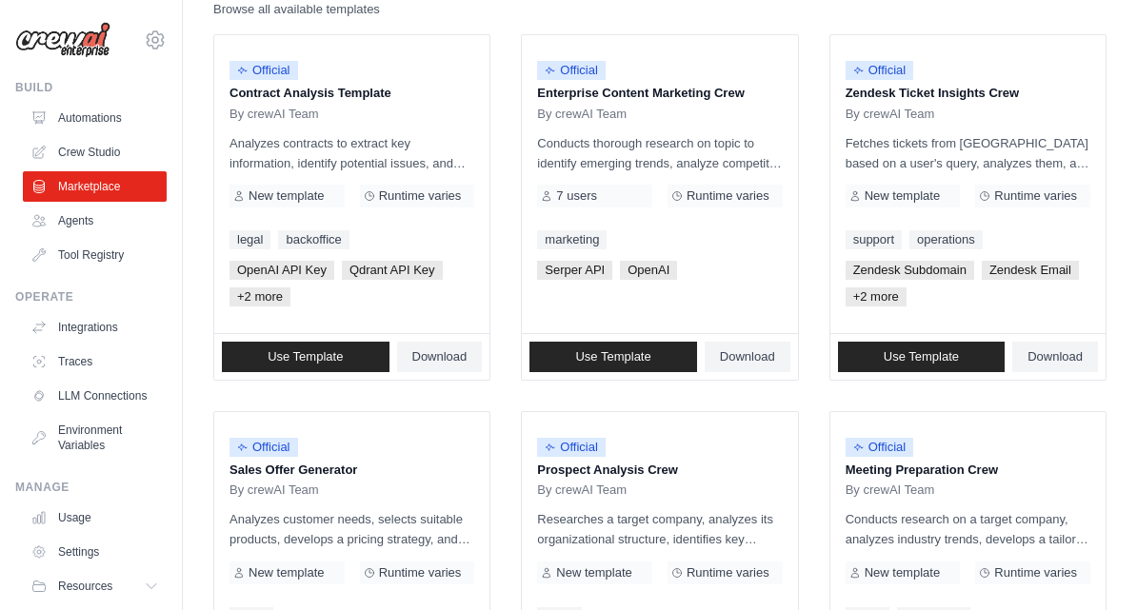
click at [96, 148] on link "Crew Studio" at bounding box center [95, 152] width 144 height 30
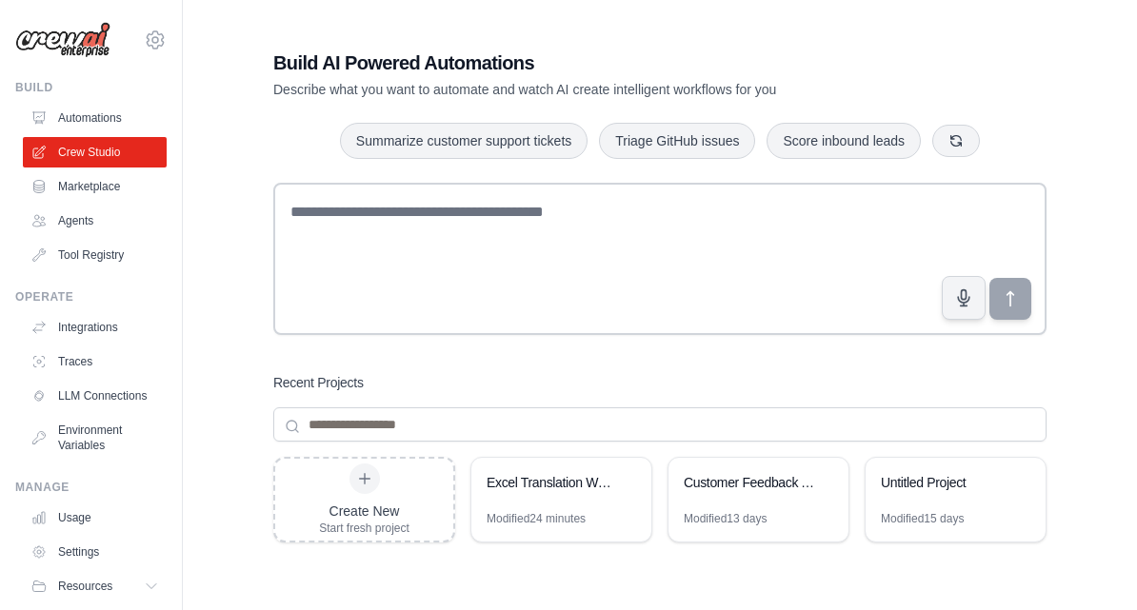
click at [109, 114] on link "Automations" at bounding box center [95, 118] width 144 height 30
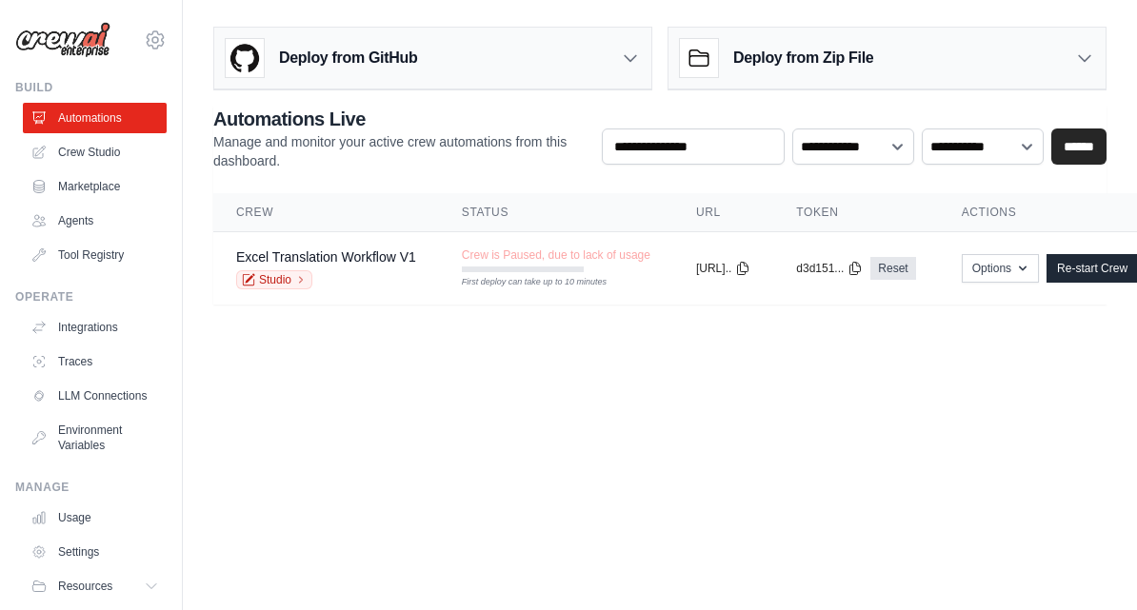
click at [307, 264] on link "Excel Translation Workflow V1" at bounding box center [326, 257] width 180 height 15
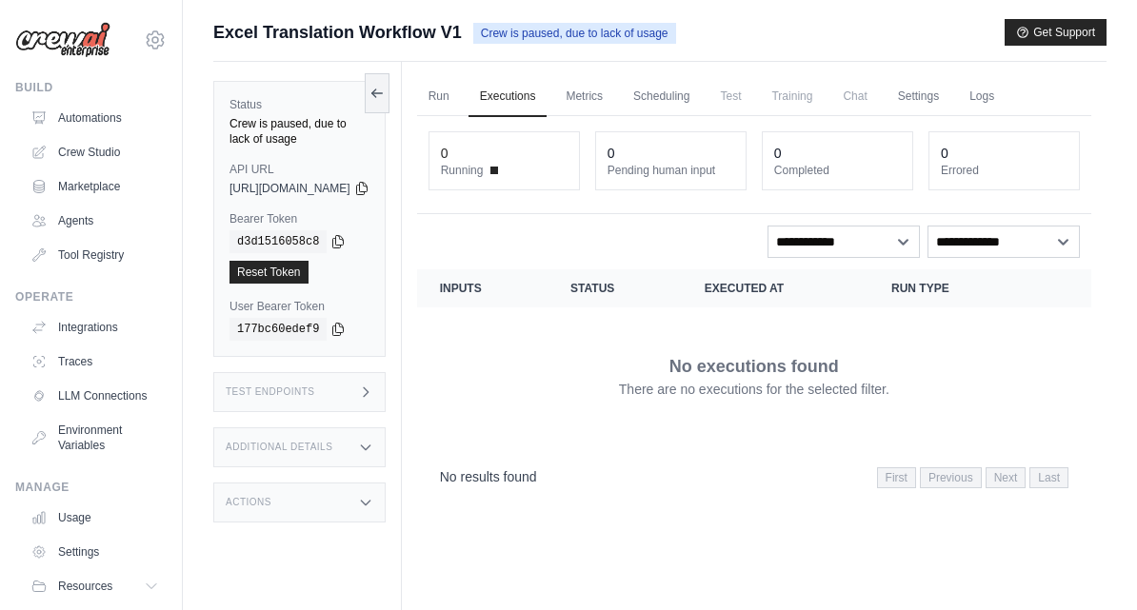
click at [554, 161] on div "0" at bounding box center [504, 153] width 127 height 19
click at [565, 158] on div "0" at bounding box center [504, 153] width 127 height 19
click at [707, 425] on div "No executions found There are no executions for the selected filter." at bounding box center [754, 376] width 629 height 107
click at [92, 106] on link "Automations" at bounding box center [95, 118] width 144 height 30
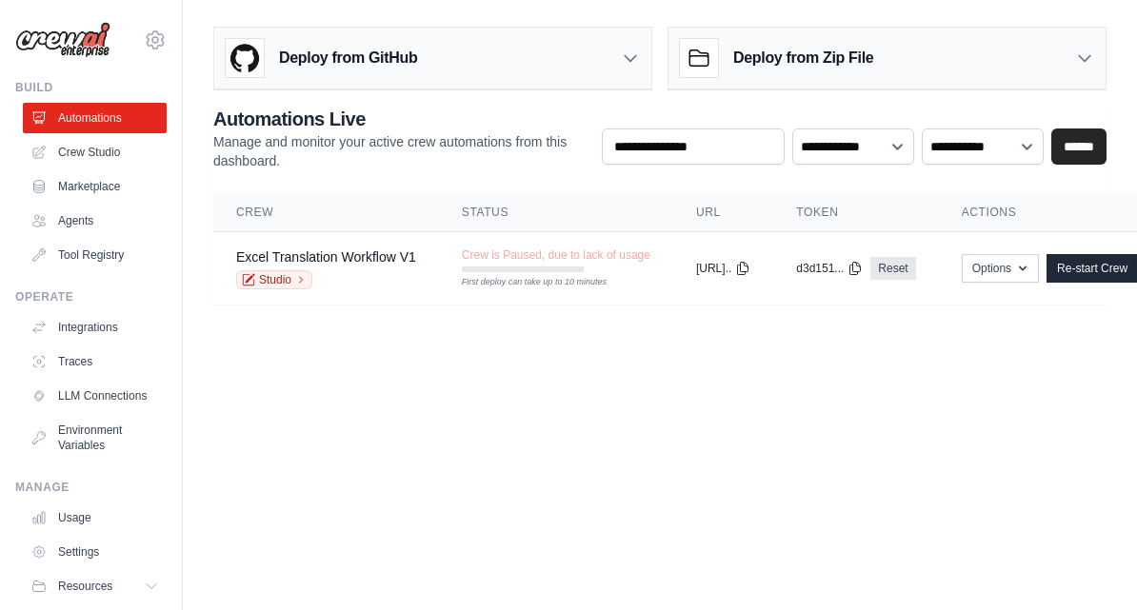
click at [276, 274] on link "Studio" at bounding box center [274, 279] width 76 height 19
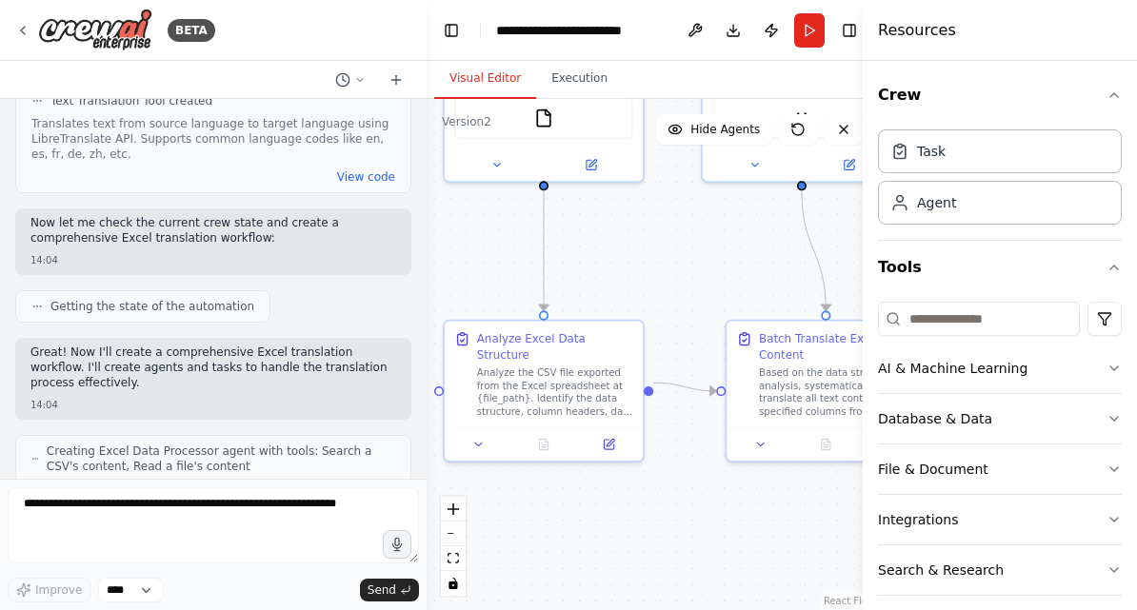
scroll to position [1577, 0]
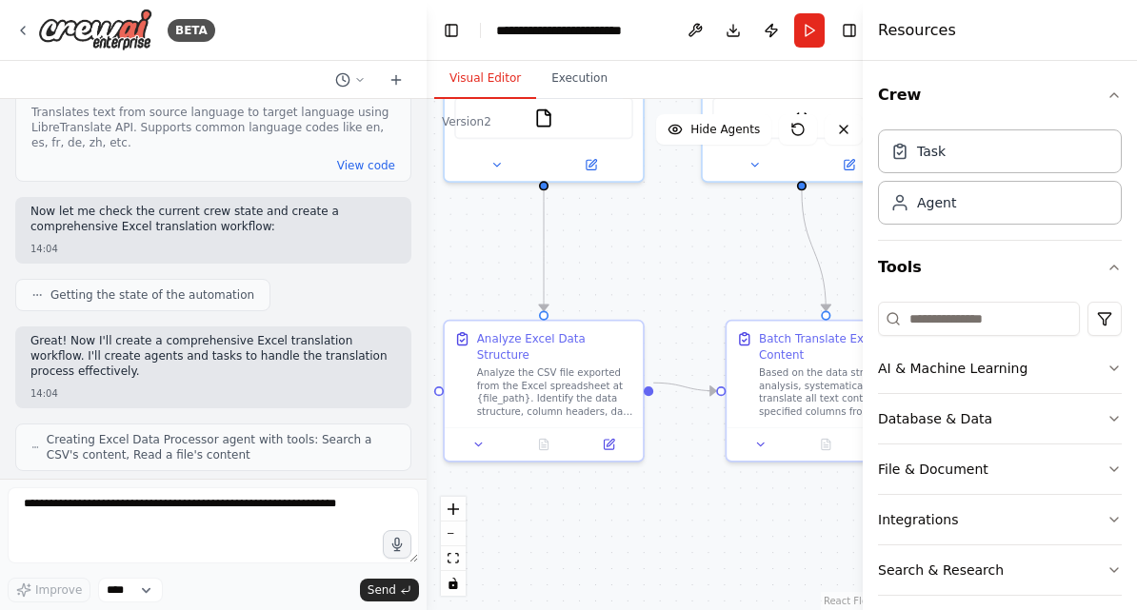
click at [157, 288] on span "Getting the state of the automation" at bounding box center [152, 295] width 204 height 15
click at [30, 279] on div "Getting the state of the automation" at bounding box center [142, 295] width 255 height 32
click at [25, 279] on div "Getting the state of the automation" at bounding box center [142, 295] width 255 height 32
click at [115, 278] on div "2000行左右的 excel表格翻译workflow 14:02 ▶ Thought process I'll help you create a workf…" at bounding box center [213, 289] width 427 height 380
click at [20, 279] on div "Getting the state of the automation" at bounding box center [142, 295] width 255 height 32
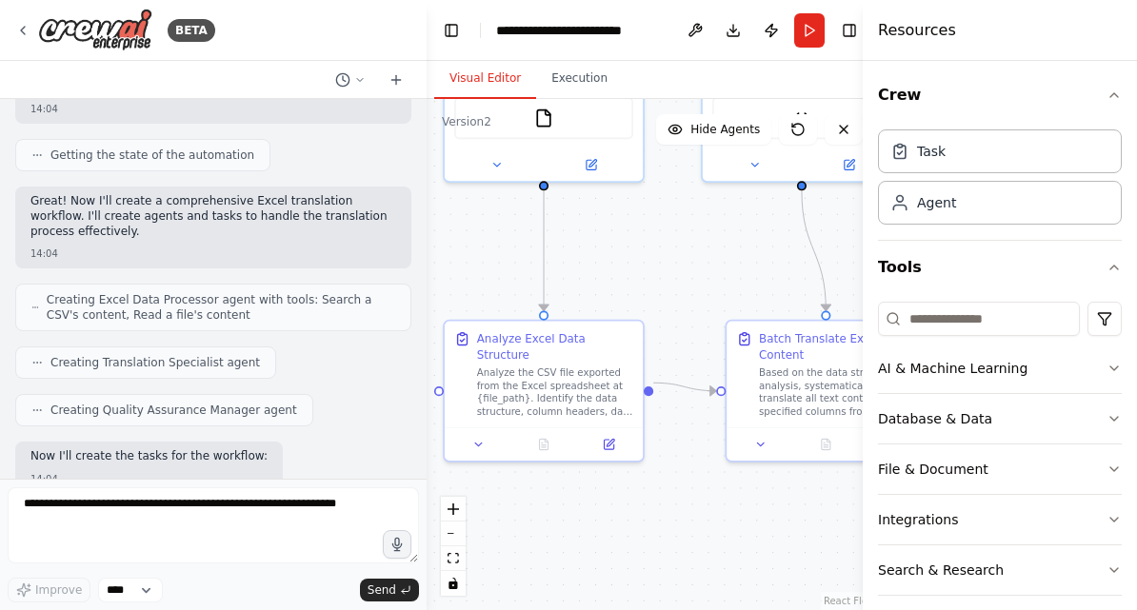
scroll to position [1722, 0]
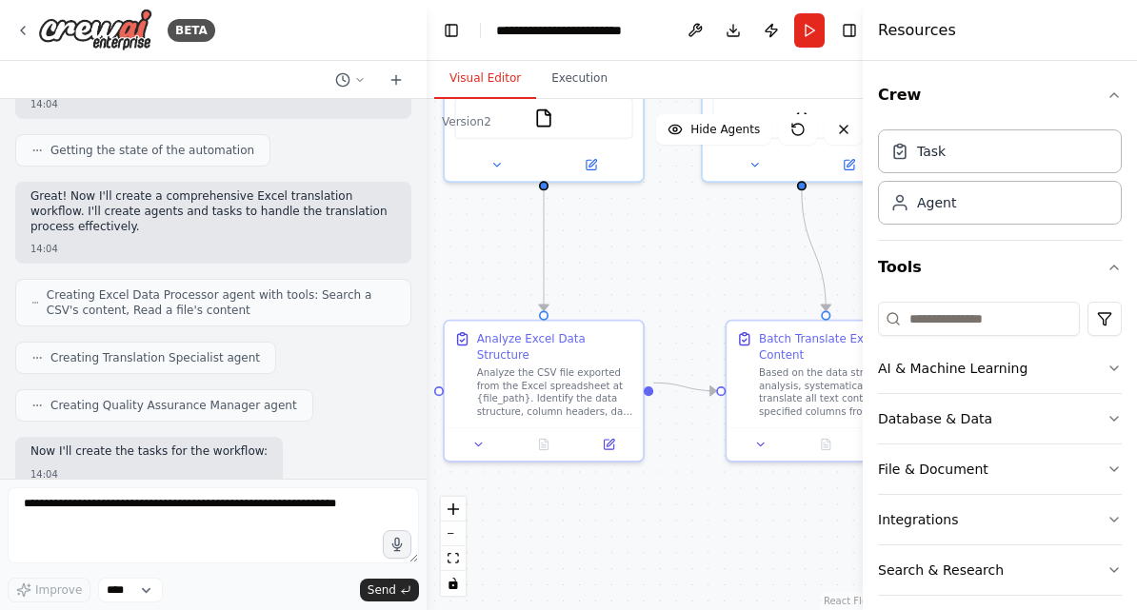
click at [26, 279] on div "Creating Excel Data Processor agent with tools: Search a CSV's content, Read a …" at bounding box center [213, 303] width 396 height 48
click at [193, 398] on span "Creating Quality Assurance Manager agent" at bounding box center [173, 405] width 247 height 15
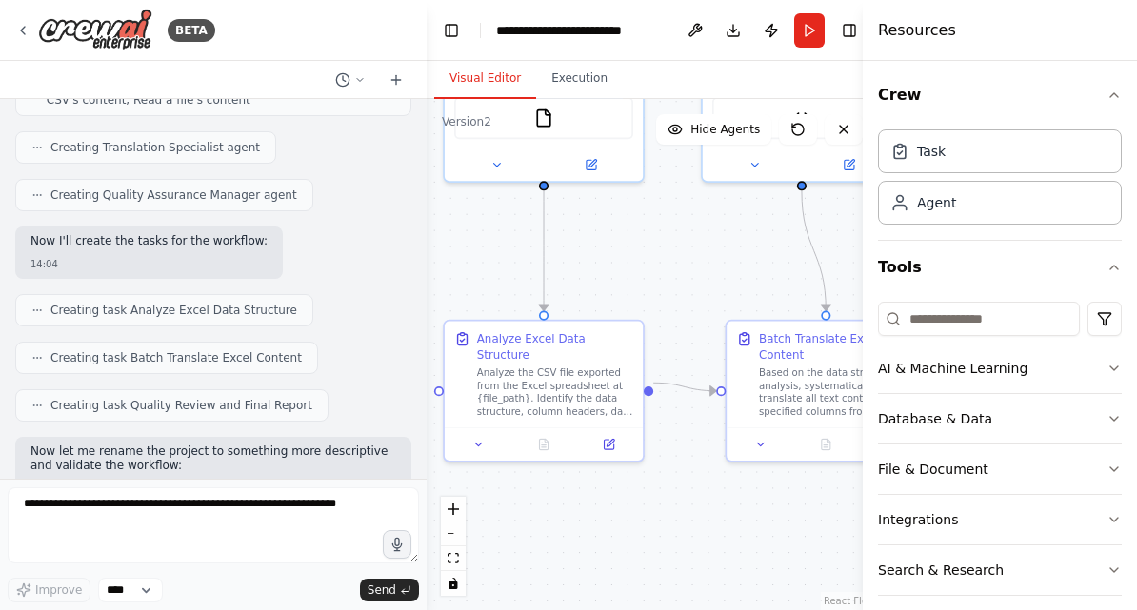
scroll to position [1937, 0]
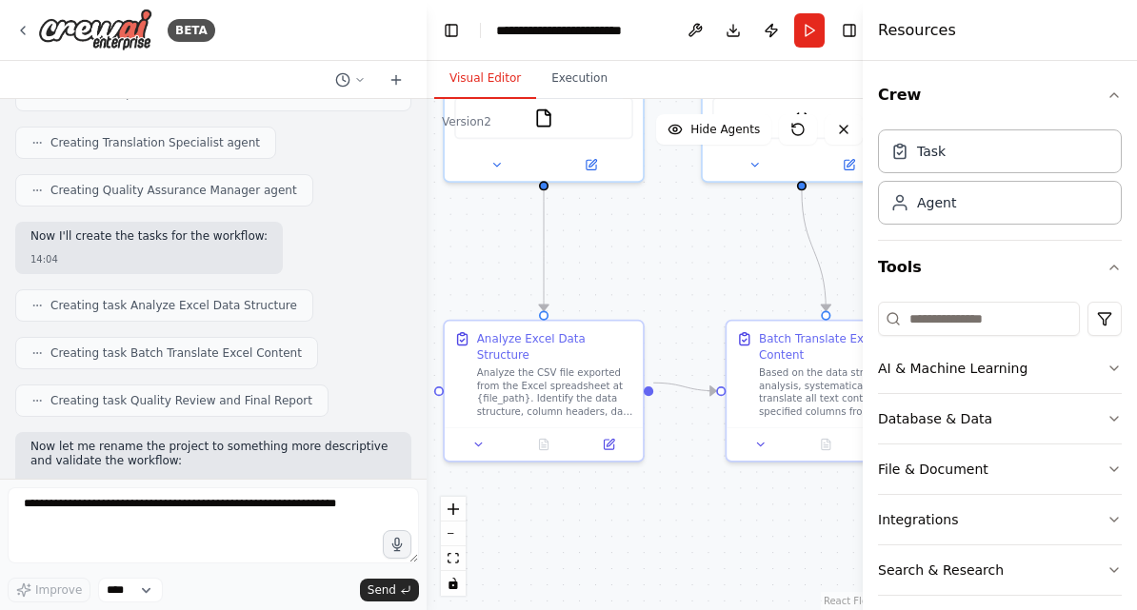
click at [241, 298] on span "Creating task Analyze Excel Data Structure" at bounding box center [173, 305] width 247 height 15
click at [249, 337] on div "Creating task Batch Translate Excel Content" at bounding box center [166, 353] width 303 height 32
click at [243, 393] on span "Creating task Quality Review and Final Report" at bounding box center [181, 400] width 262 height 15
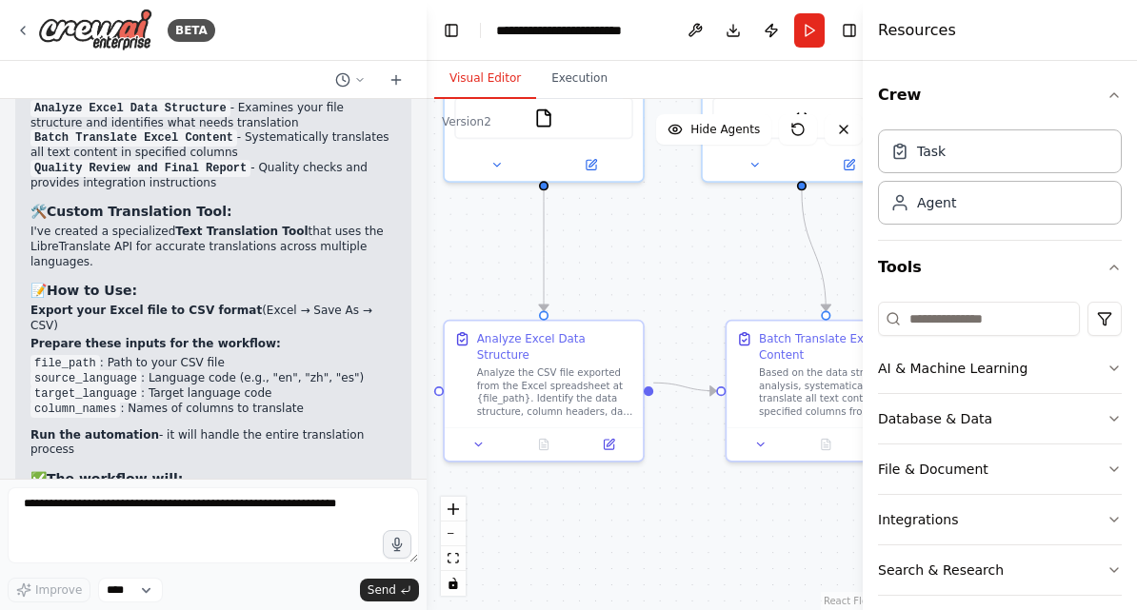
scroll to position [3207, 0]
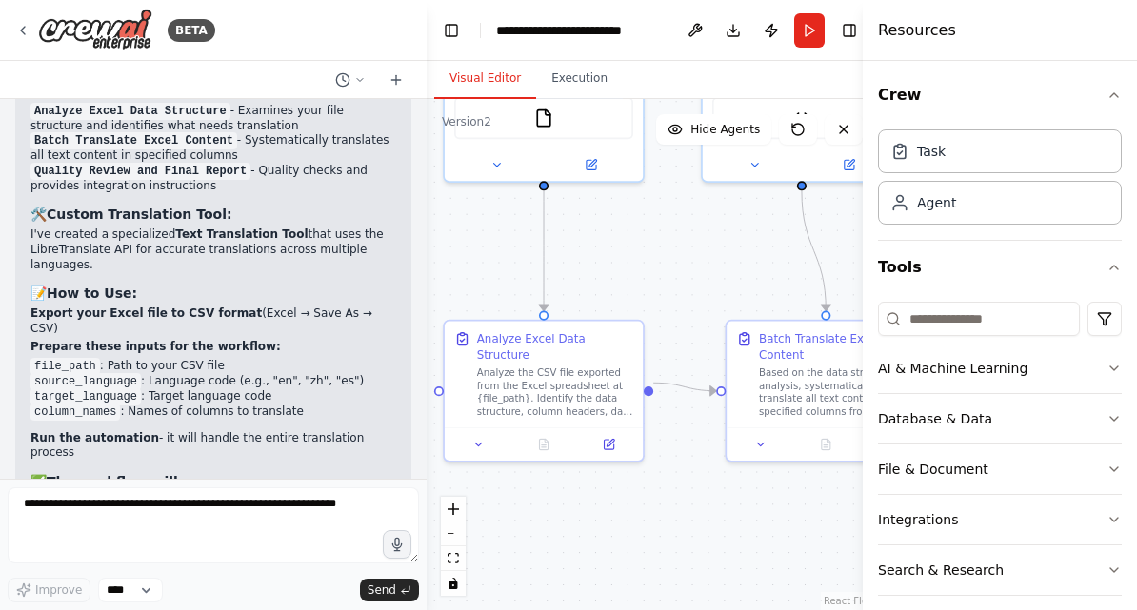
click at [339, 77] on icon at bounding box center [342, 79] width 15 height 15
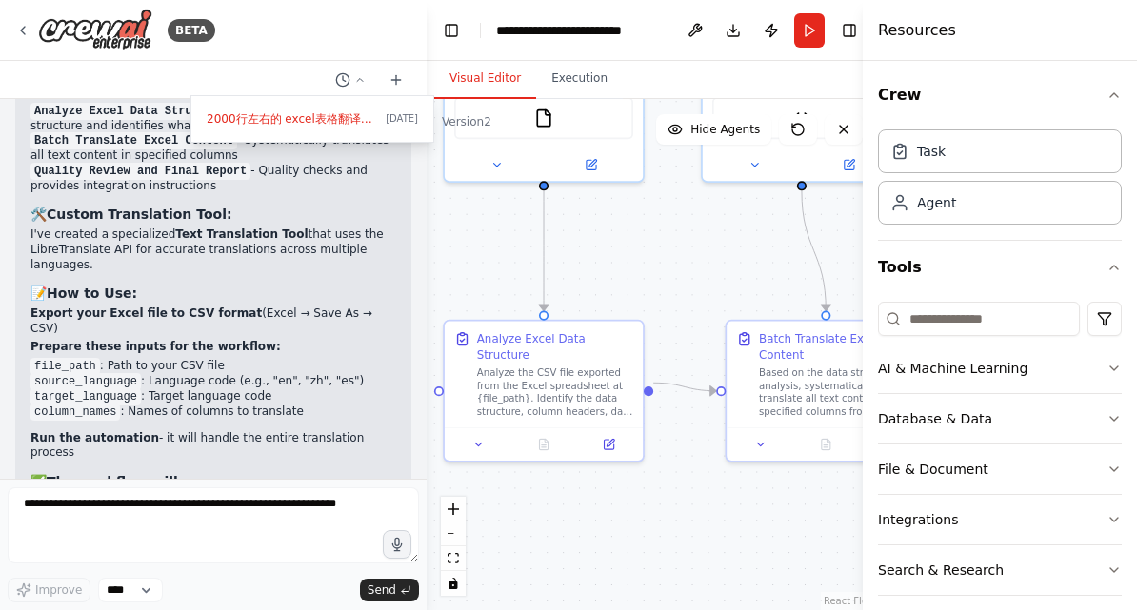
click at [349, 213] on div at bounding box center [213, 305] width 427 height 610
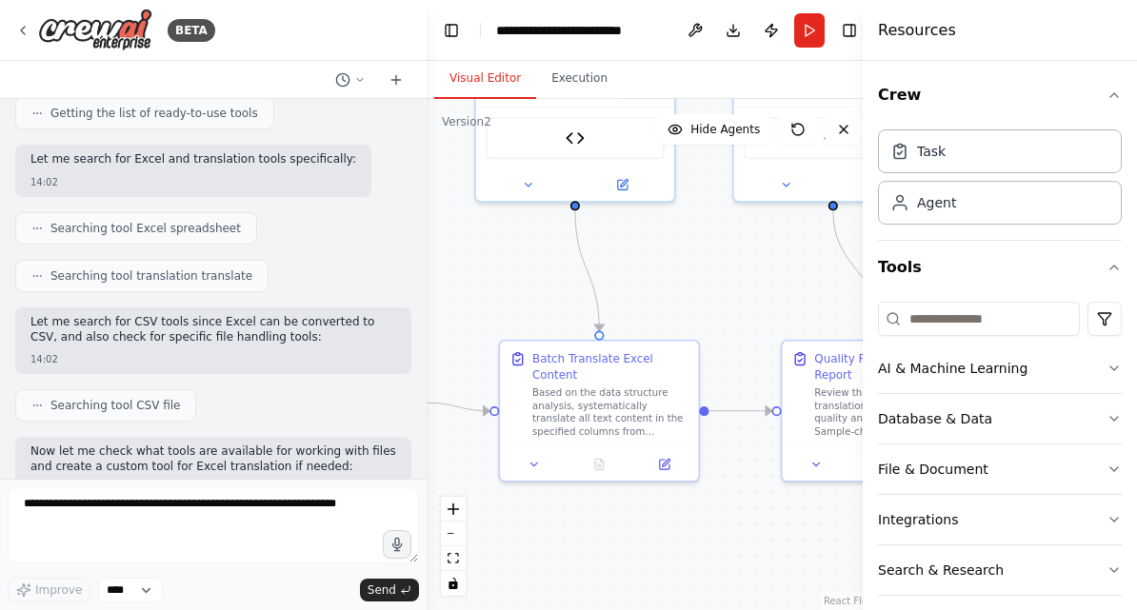
scroll to position [214, 0]
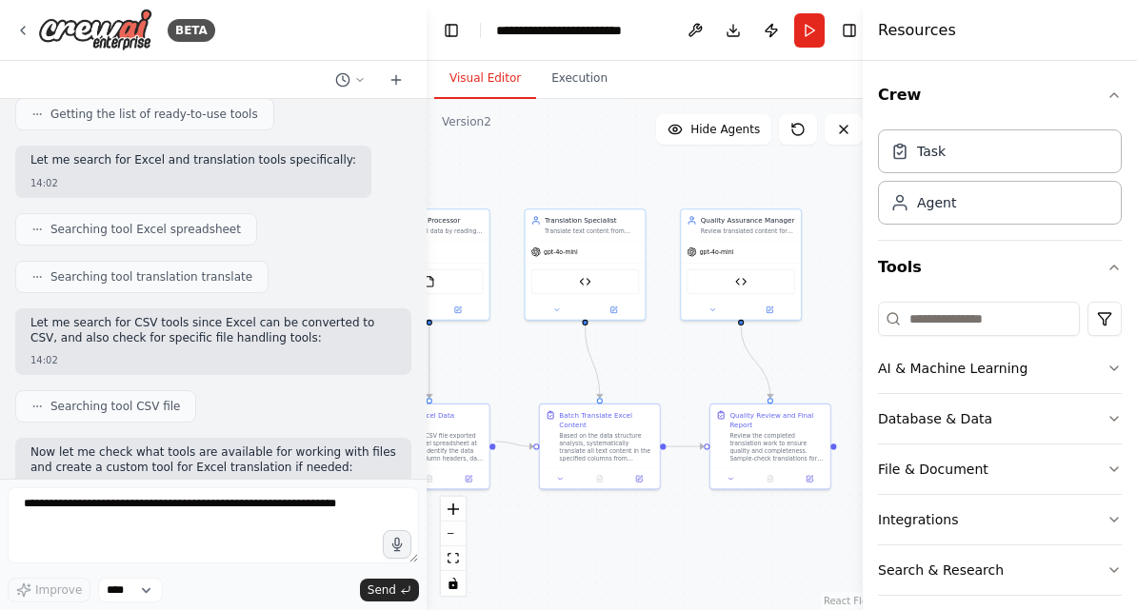
click at [1108, 370] on icon "button" at bounding box center [1114, 368] width 15 height 15
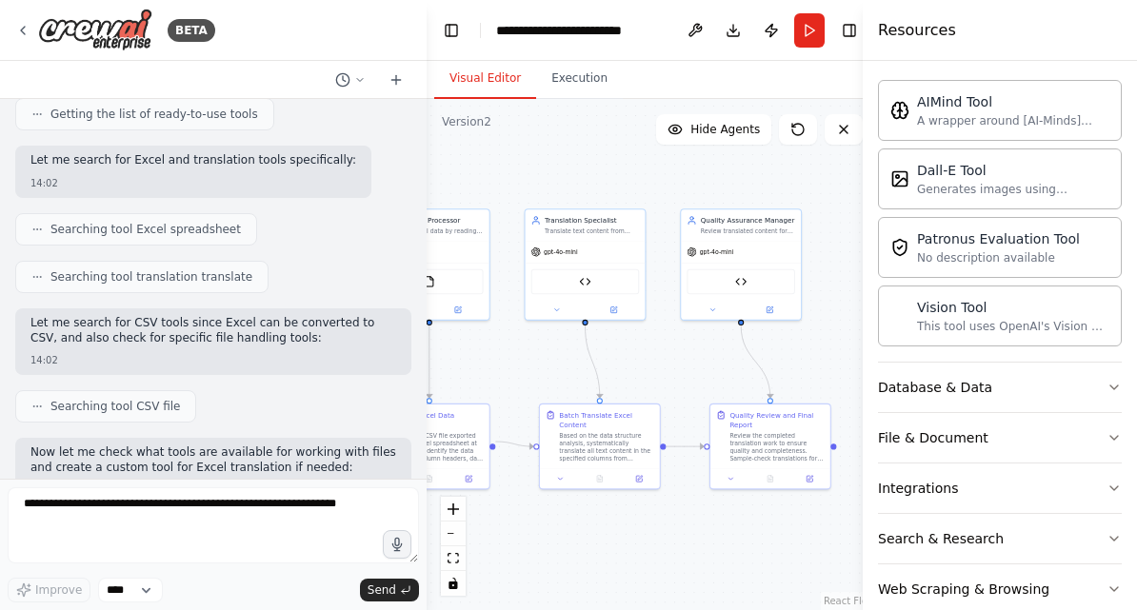
scroll to position [333, 0]
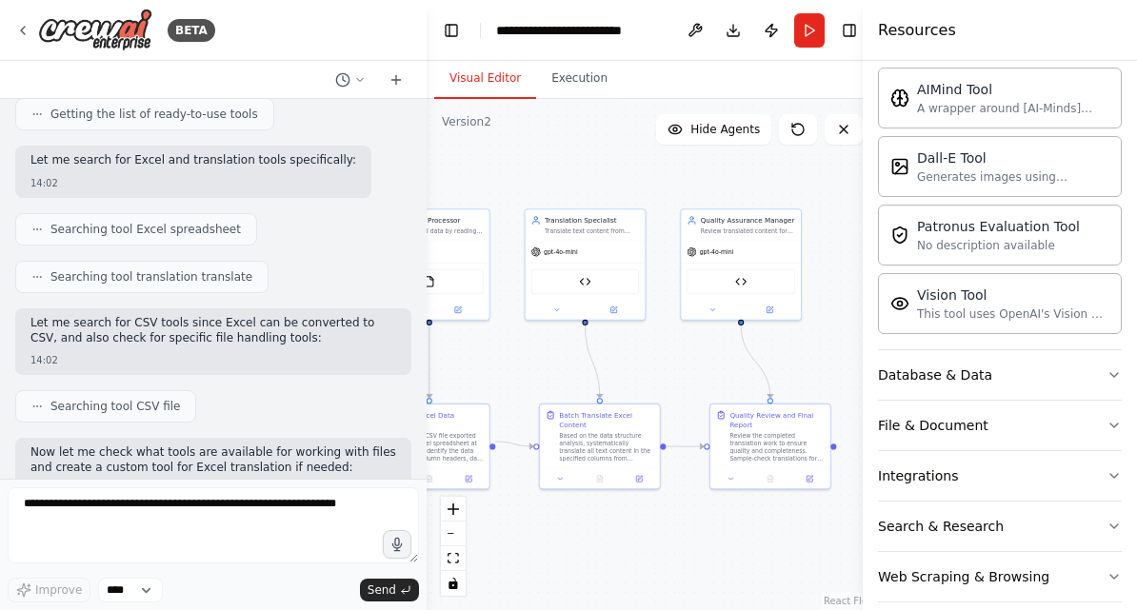
click at [1095, 370] on button "Database & Data" at bounding box center [1000, 375] width 244 height 50
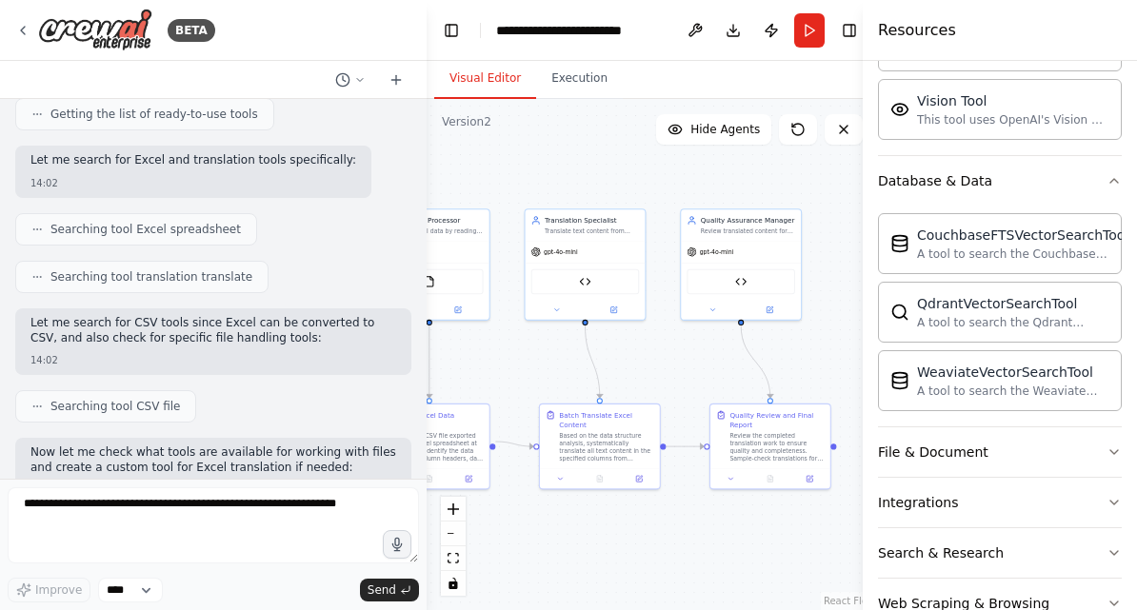
scroll to position [542, 0]
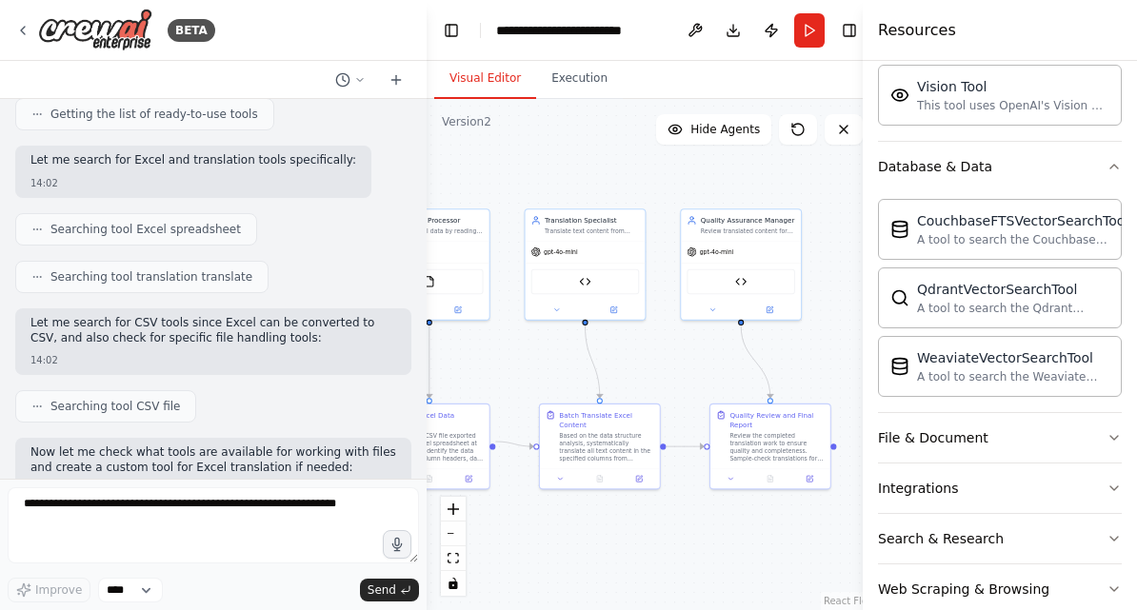
click at [1086, 450] on button "File & Document" at bounding box center [1000, 438] width 244 height 50
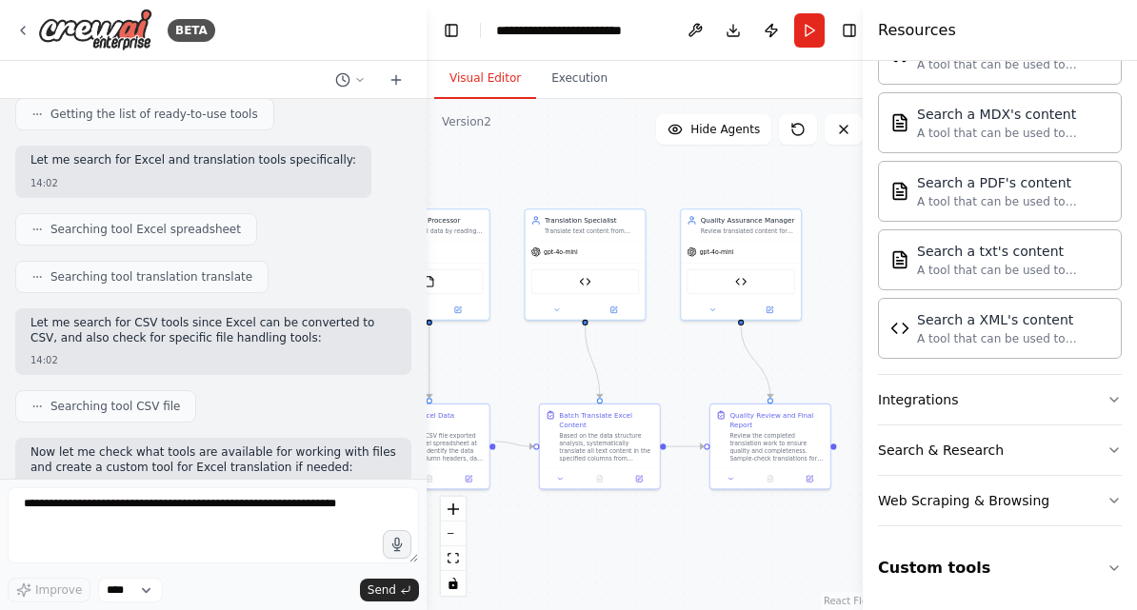
scroll to position [1194, 0]
click at [1093, 452] on button "Search & Research" at bounding box center [1000, 451] width 244 height 50
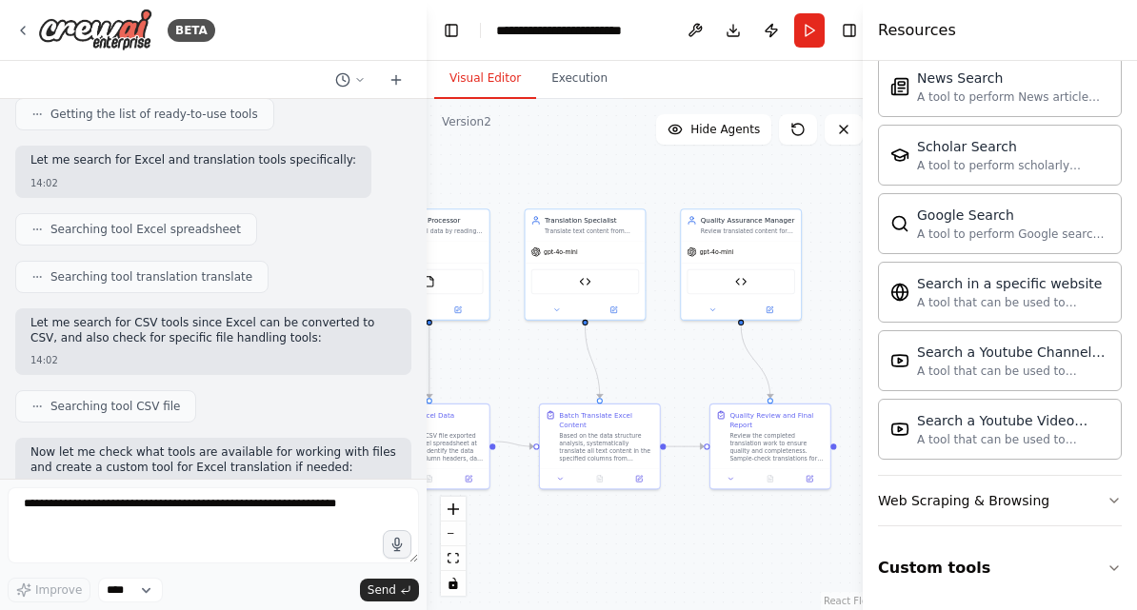
scroll to position [2169, 0]
click at [1069, 577] on button "Custom tools" at bounding box center [1000, 568] width 244 height 53
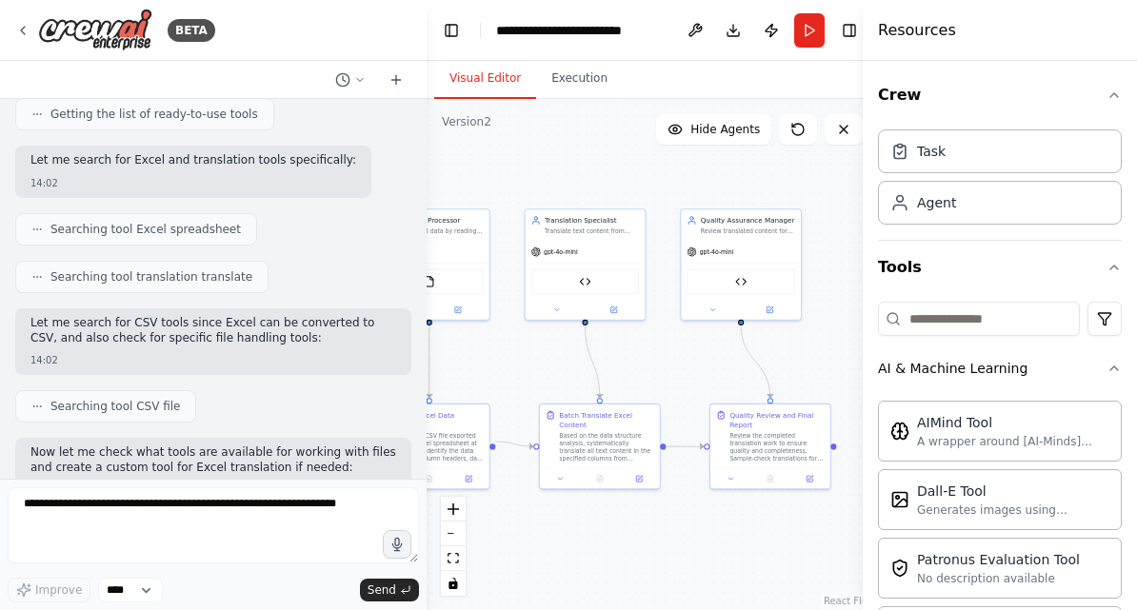
scroll to position [0, 0]
click at [1053, 152] on div "Task" at bounding box center [1000, 152] width 244 height 44
click at [995, 152] on div "Task" at bounding box center [1000, 152] width 244 height 44
click at [797, 145] on div ".deletable-edge-delete-btn { width: 20px; height: 20px; border: 0px solid #ffff…" at bounding box center [652, 354] width 451 height 511
click at [930, 143] on div "Task" at bounding box center [931, 151] width 29 height 19
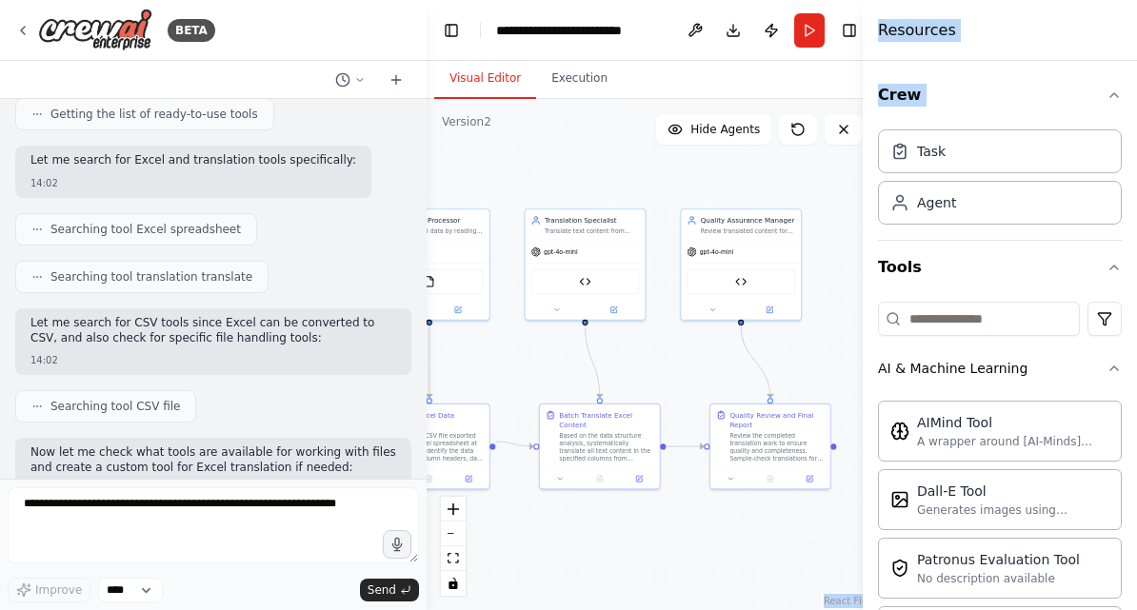
click at [1054, 152] on div "Task" at bounding box center [1000, 152] width 244 height 44
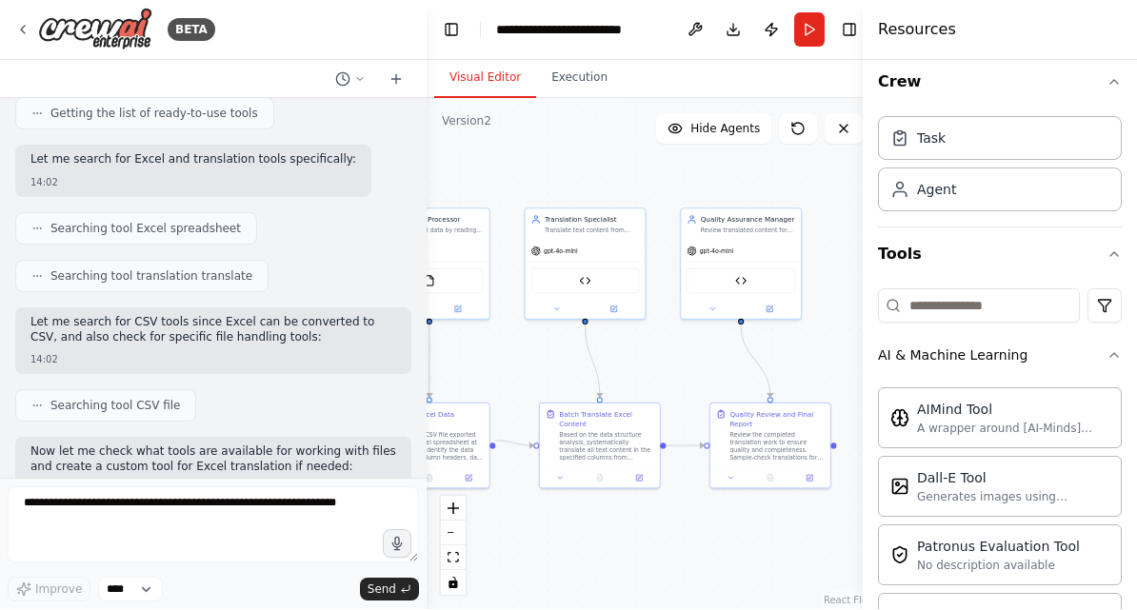
scroll to position [14, 0]
click at [1041, 160] on div "Task Agent" at bounding box center [1000, 159] width 244 height 103
click at [978, 190] on div "Agent" at bounding box center [1000, 189] width 244 height 44
click at [1028, 116] on div "Task" at bounding box center [1000, 137] width 244 height 44
click at [1107, 81] on button "Crew" at bounding box center [1000, 80] width 244 height 53
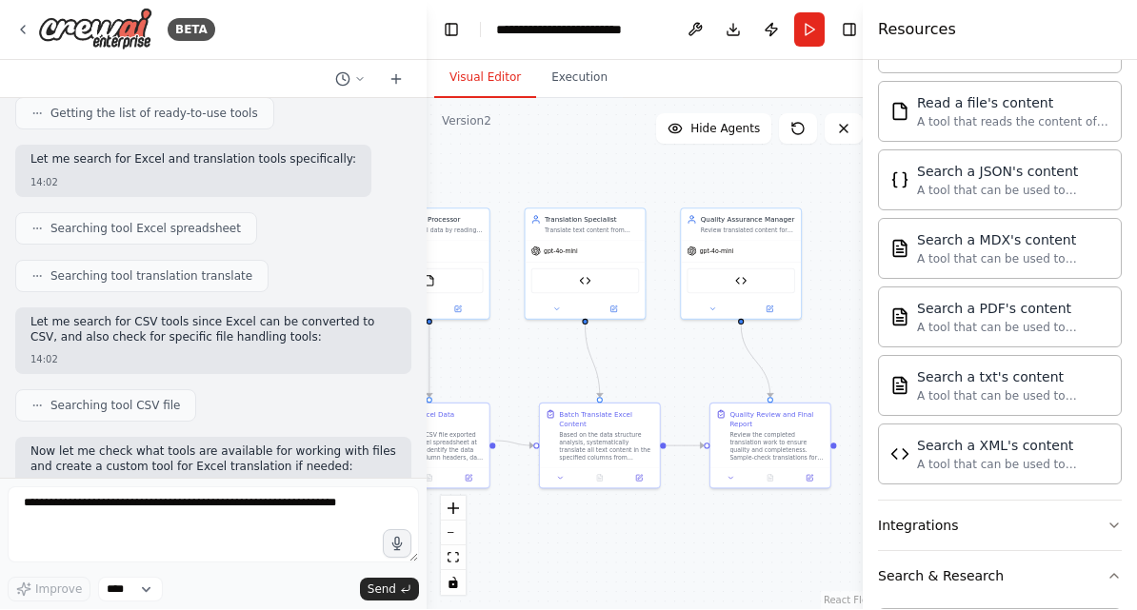
click at [686, 30] on button at bounding box center [695, 30] width 30 height 34
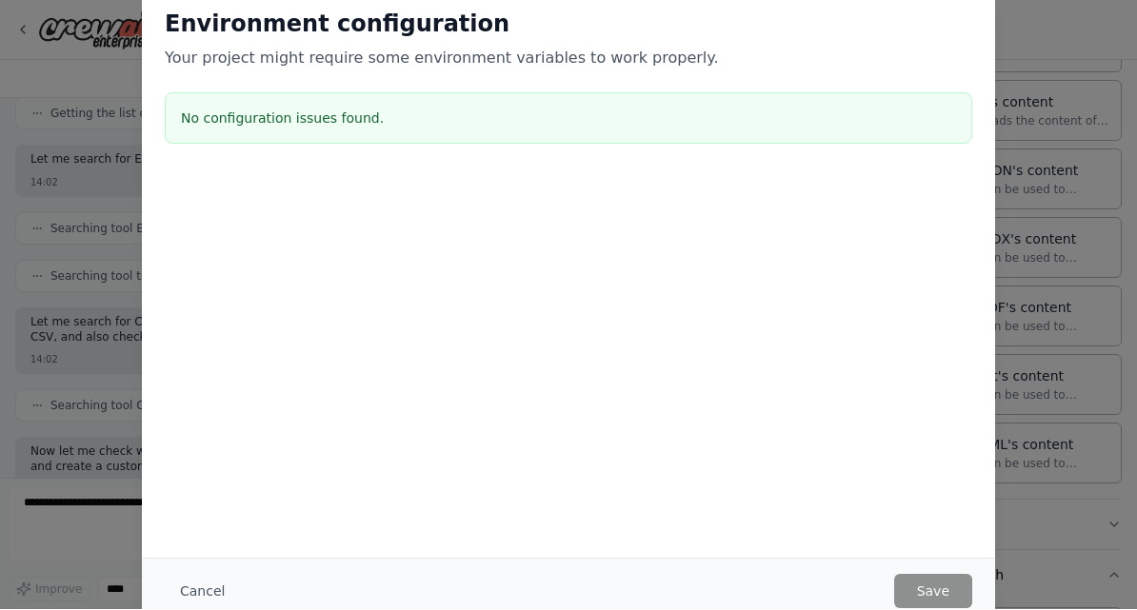
click at [1054, 239] on div "Environment configuration Your project might require some environment variables…" at bounding box center [568, 305] width 1137 height 610
click at [198, 602] on button "Cancel" at bounding box center [202, 592] width 75 height 34
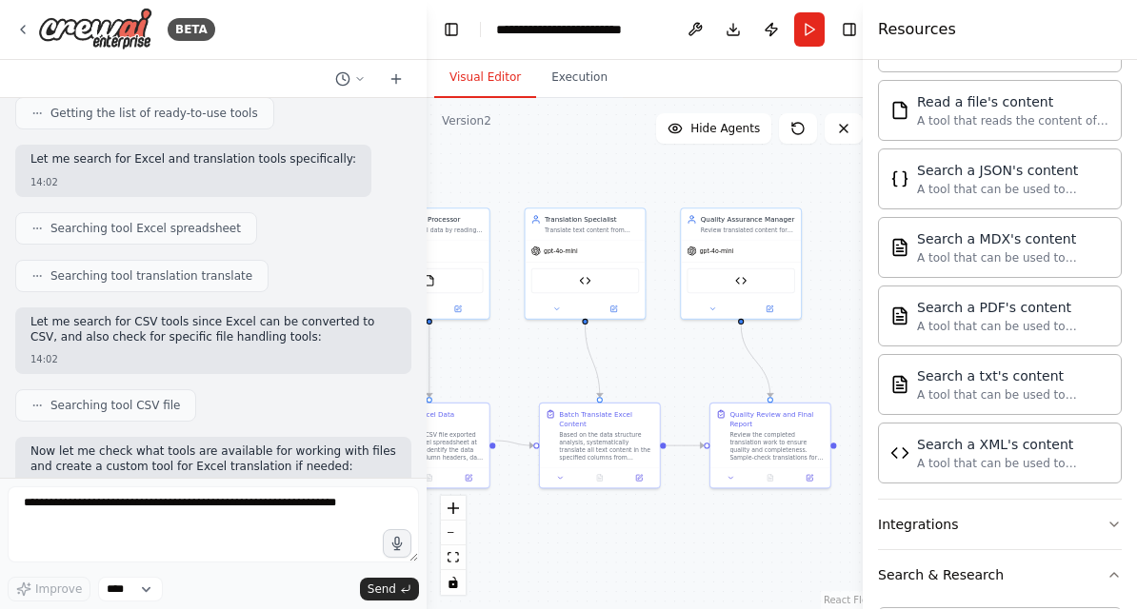
click at [759, 25] on button "Publish" at bounding box center [771, 30] width 30 height 34
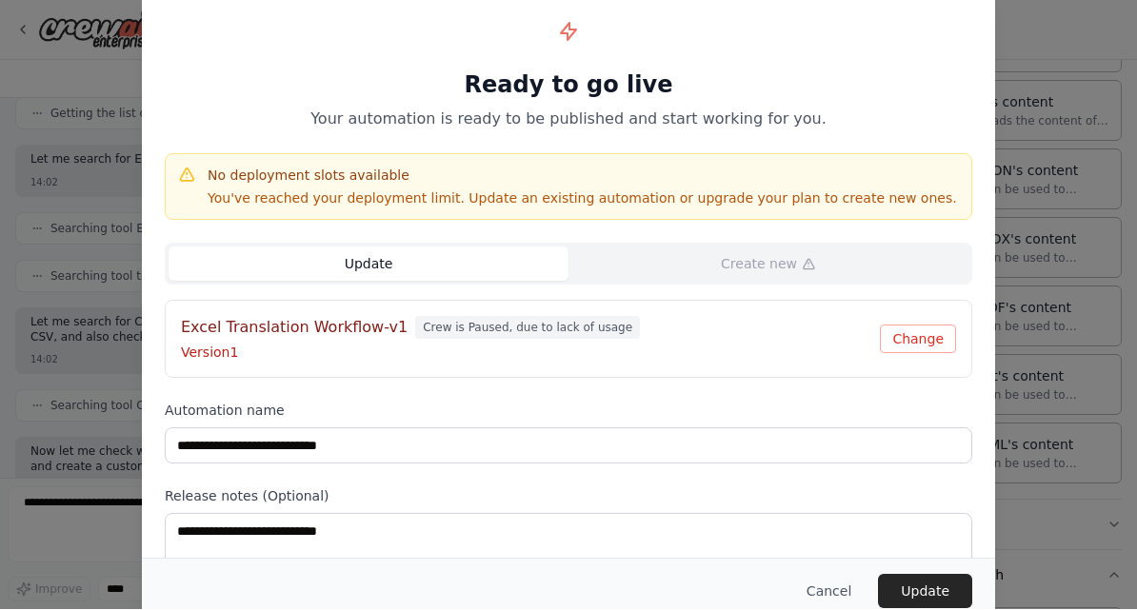
scroll to position [24, 0]
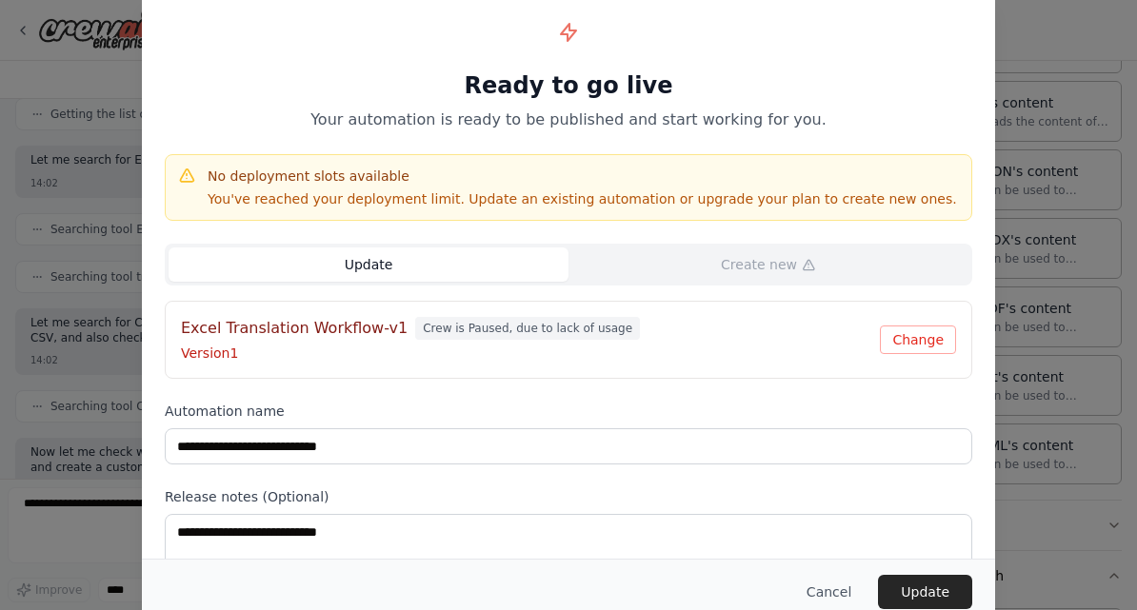
click at [820, 600] on button "Cancel" at bounding box center [828, 592] width 75 height 34
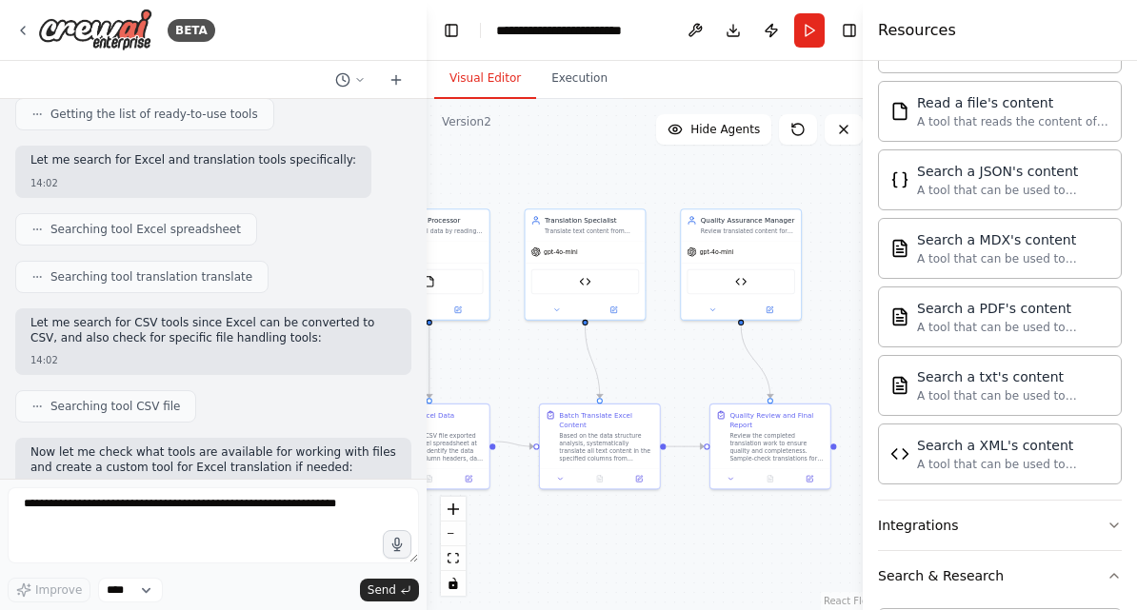
click at [701, 122] on span "Hide Agents" at bounding box center [725, 129] width 70 height 15
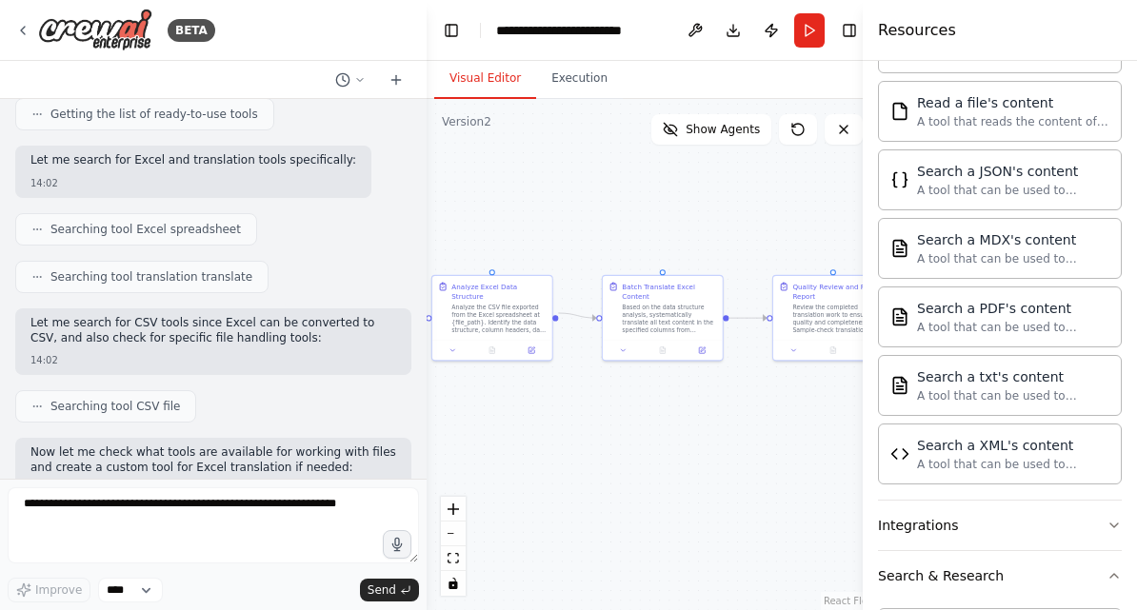
click at [694, 116] on button "Show Agents" at bounding box center [711, 129] width 120 height 30
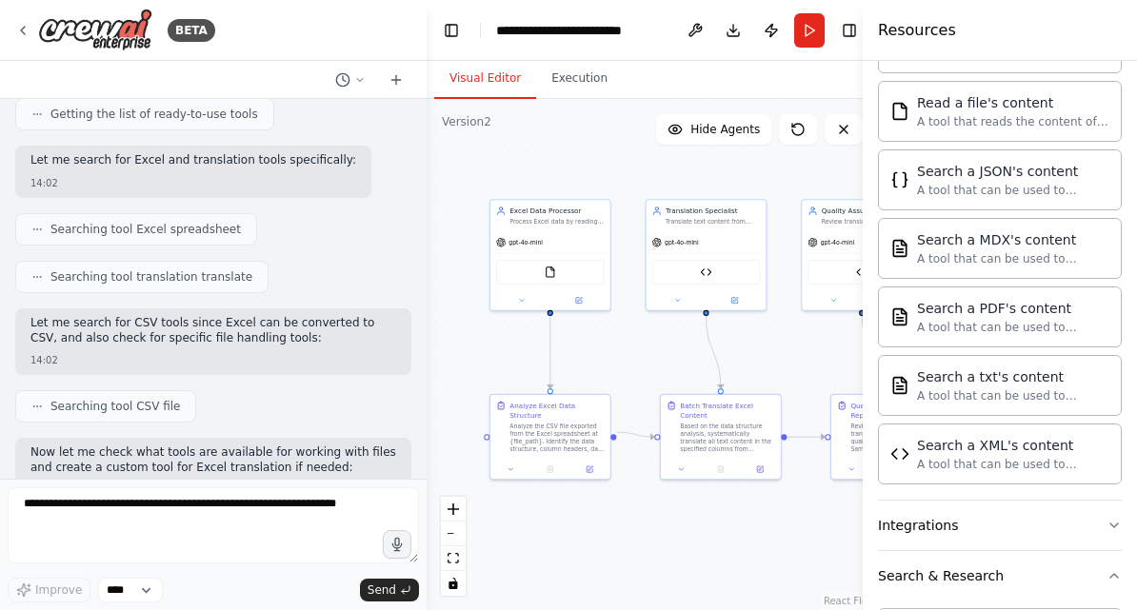
click at [520, 294] on button at bounding box center [521, 299] width 55 height 11
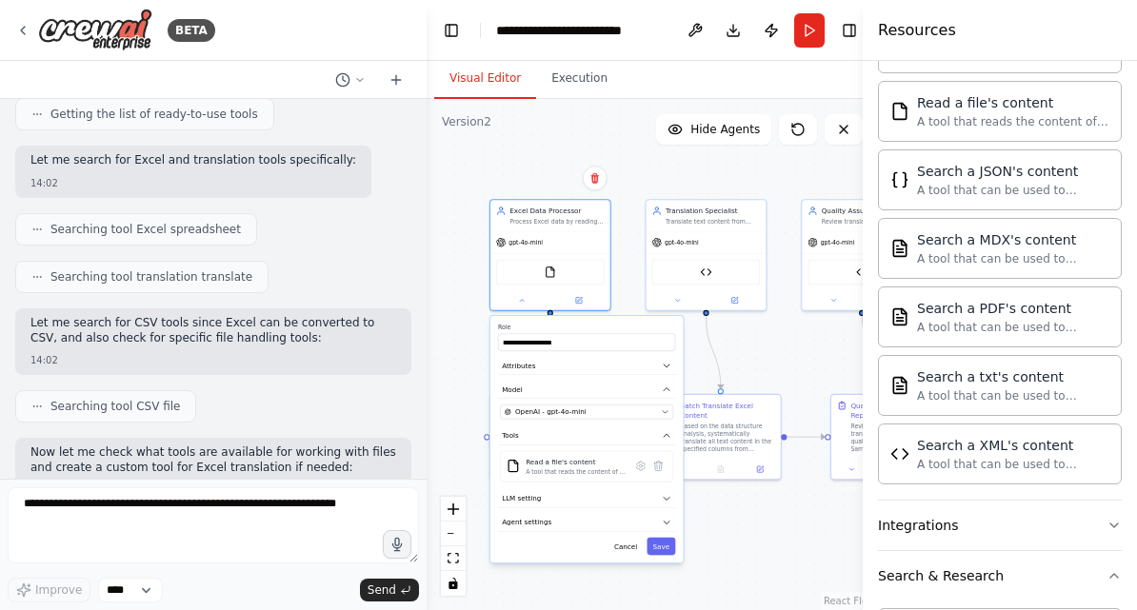
click at [661, 490] on button "LLM setting" at bounding box center [586, 499] width 177 height 18
click at [663, 494] on icon "button" at bounding box center [667, 499] width 10 height 10
click at [660, 514] on button "Agent settings" at bounding box center [586, 523] width 177 height 18
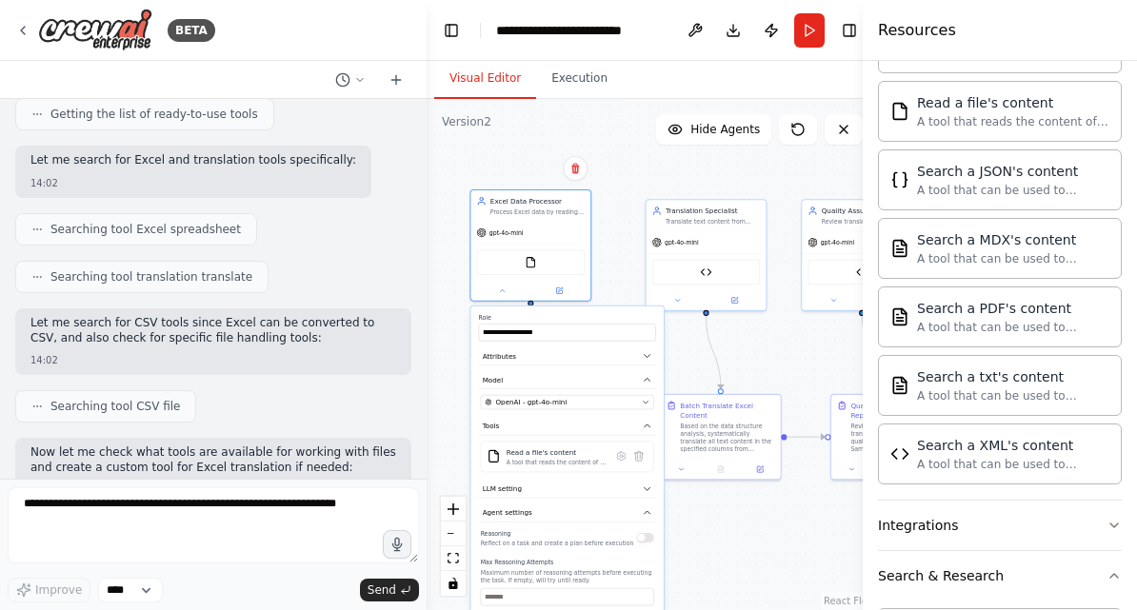
click at [637, 504] on button "Agent settings" at bounding box center [567, 513] width 177 height 18
click at [637, 417] on button "Tools" at bounding box center [567, 426] width 177 height 18
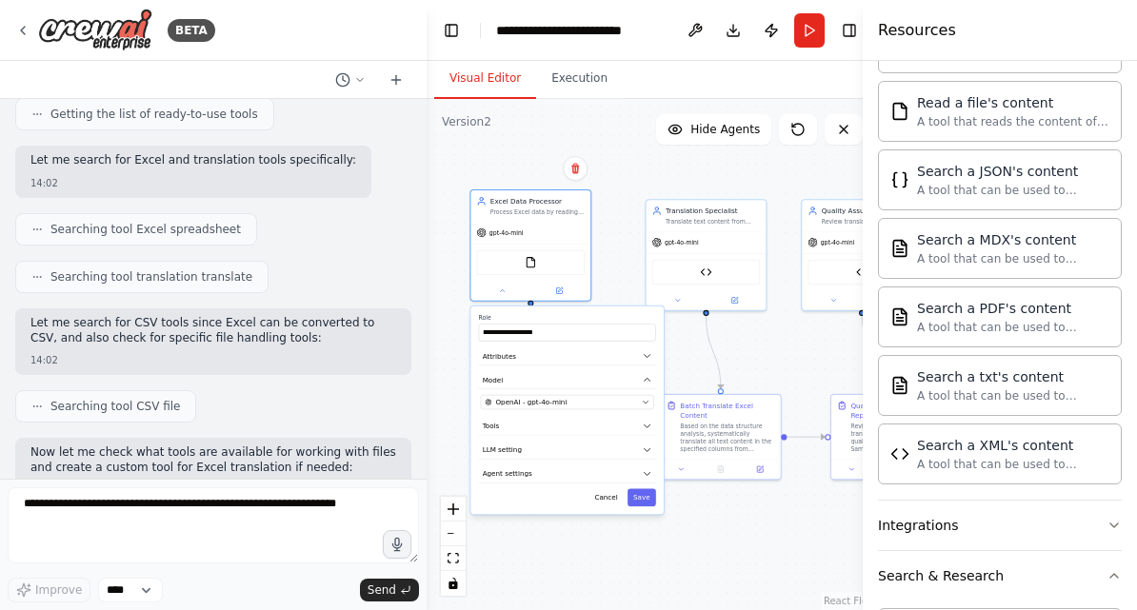
click at [646, 375] on icon "button" at bounding box center [647, 380] width 10 height 10
click at [644, 348] on button "Attributes" at bounding box center [567, 357] width 177 height 18
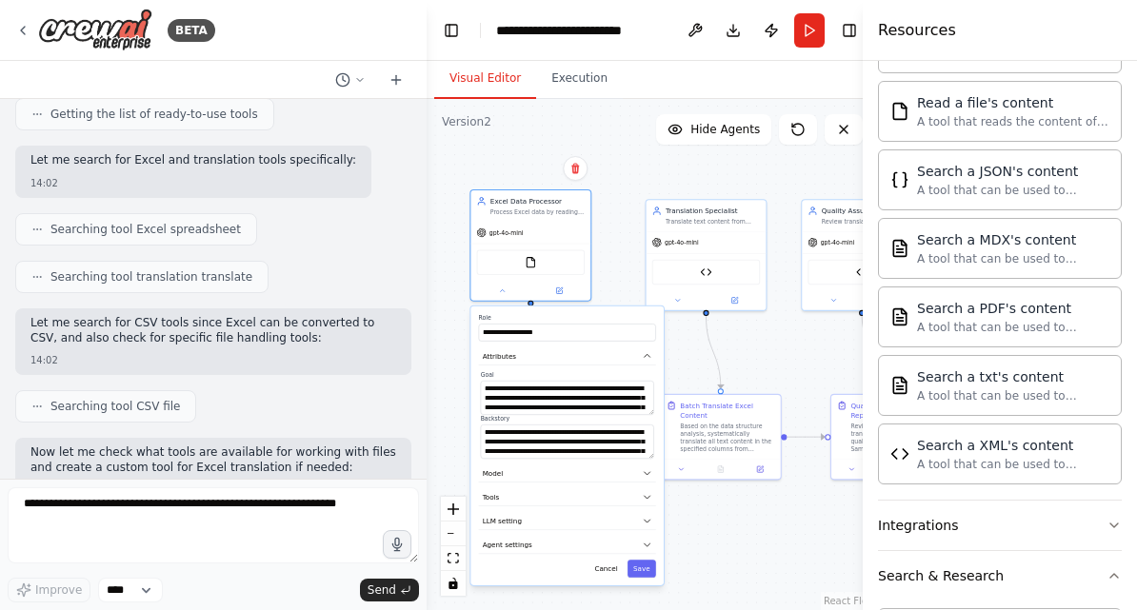
click at [640, 348] on button "Attributes" at bounding box center [567, 357] width 177 height 18
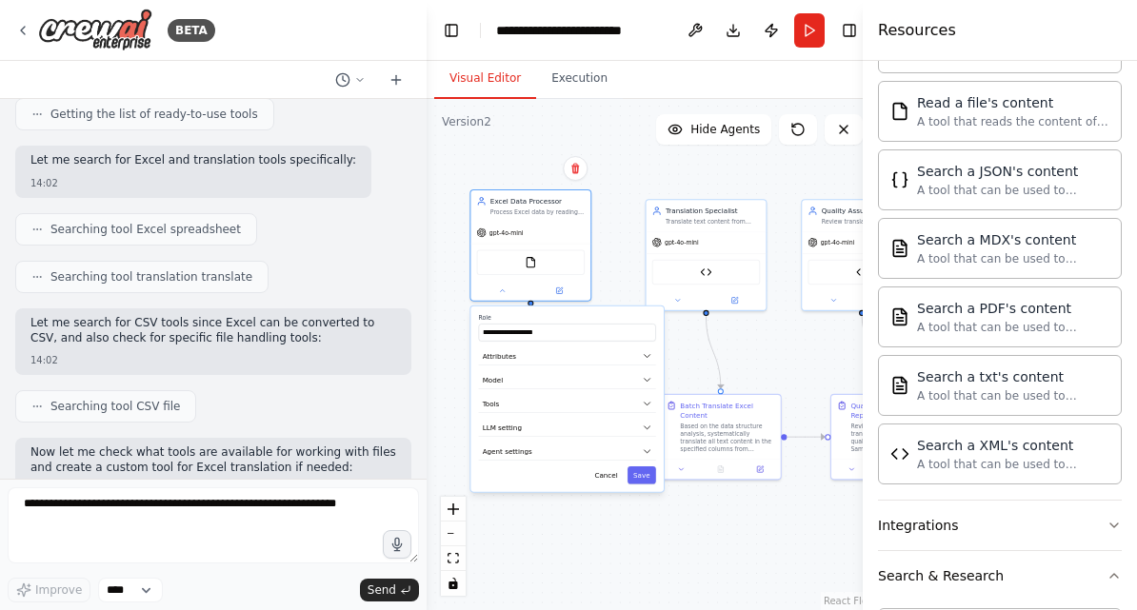
click at [646, 403] on icon "button" at bounding box center [648, 404] width 6 height 3
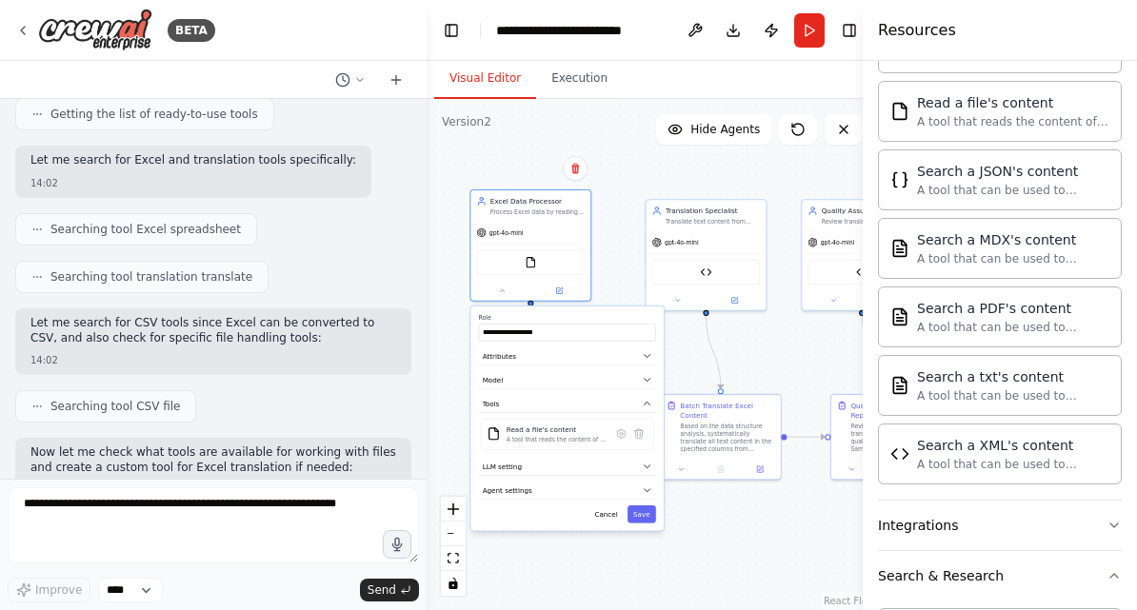
click at [616, 429] on icon at bounding box center [620, 434] width 11 height 11
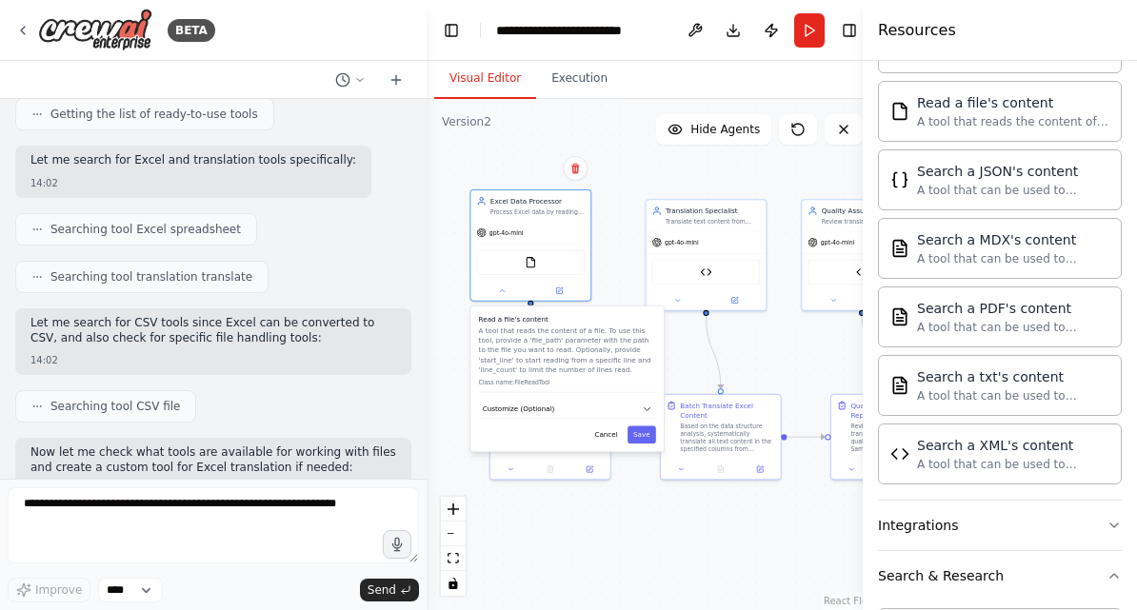
click at [644, 405] on icon "button" at bounding box center [647, 410] width 10 height 10
click at [643, 405] on icon "button" at bounding box center [647, 410] width 10 height 10
click at [606, 427] on button "Cancel" at bounding box center [606, 435] width 35 height 17
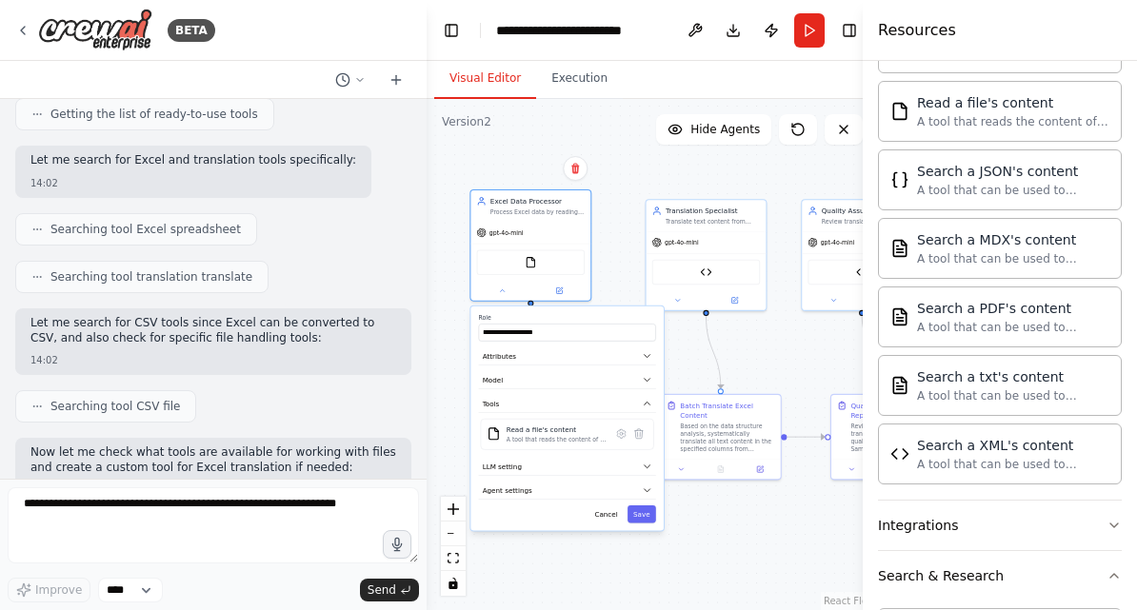
click at [558, 426] on div "Read a file's content" at bounding box center [557, 431] width 100 height 10
click at [598, 426] on div "Read a file's content" at bounding box center [557, 431] width 100 height 10
click at [618, 430] on icon at bounding box center [621, 434] width 9 height 9
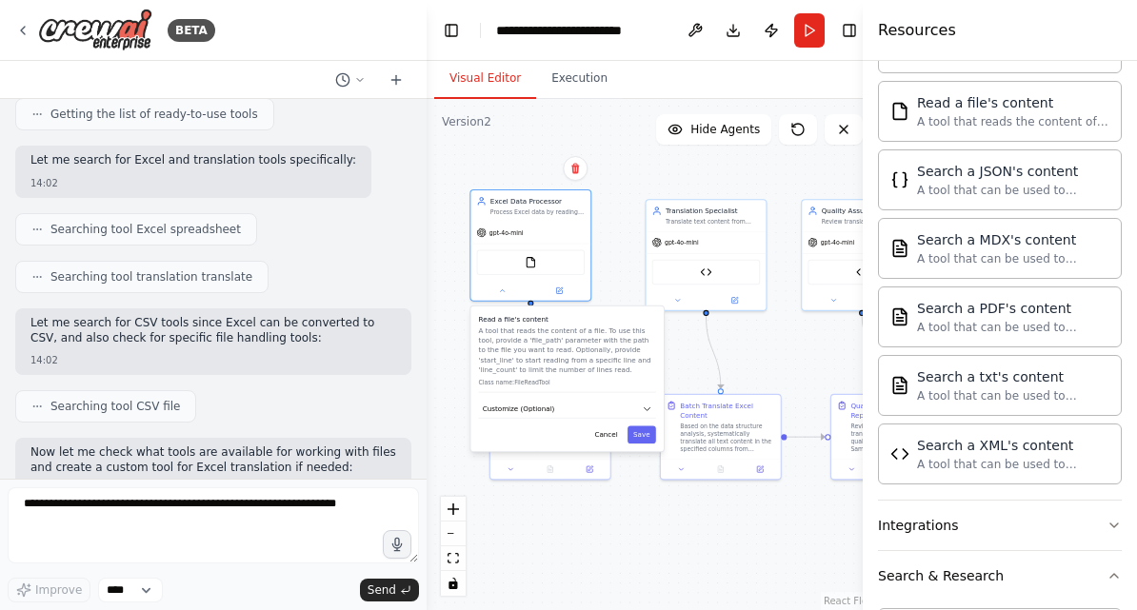
click at [642, 401] on button "Customize (Optional)" at bounding box center [567, 410] width 177 height 18
click at [605, 461] on button "Cancel" at bounding box center [606, 469] width 35 height 17
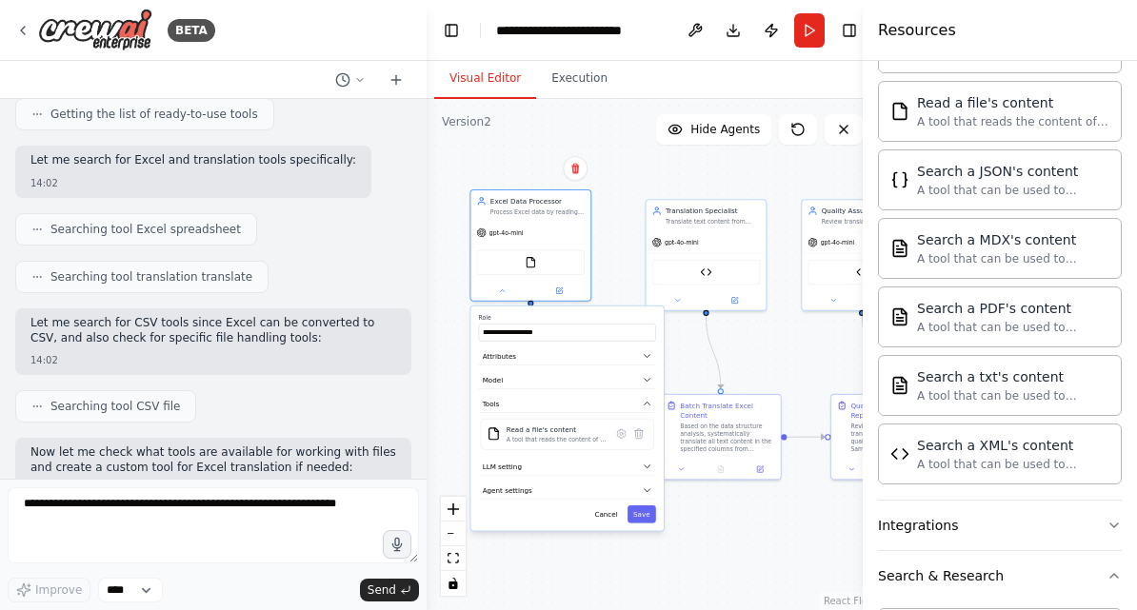
click at [725, 317] on div ".deletable-edge-delete-btn { width: 20px; height: 20px; border: 0px solid #ffff…" at bounding box center [652, 354] width 451 height 511
click at [702, 532] on div ".deletable-edge-delete-btn { width: 20px; height: 20px; border: 0px solid #ffff…" at bounding box center [652, 354] width 451 height 511
click at [605, 506] on button "Cancel" at bounding box center [606, 514] width 35 height 17
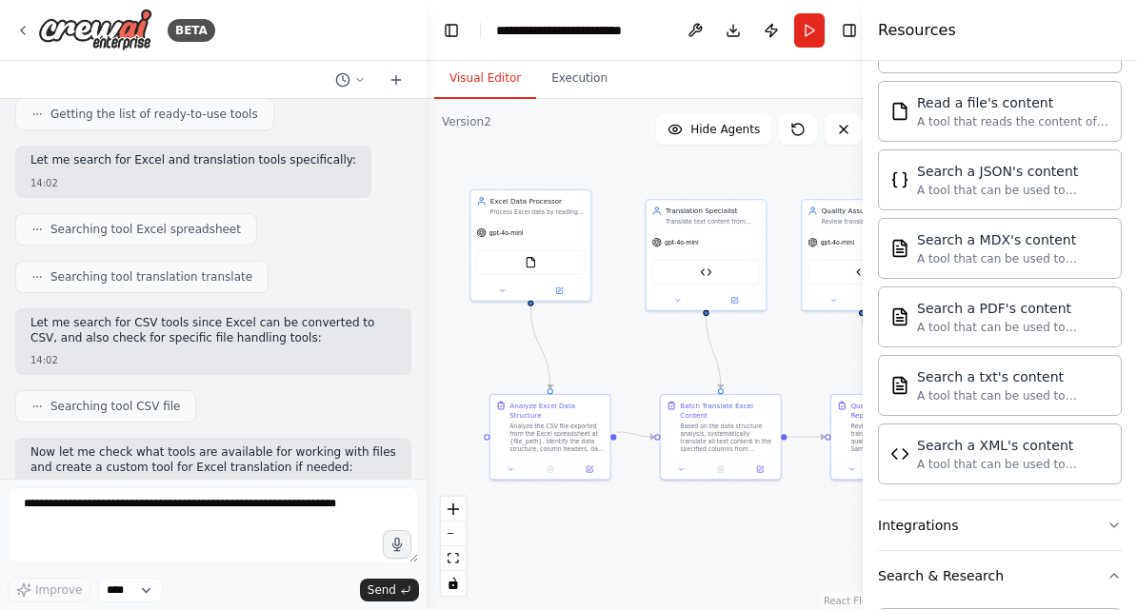
click at [710, 267] on img at bounding box center [705, 272] width 11 height 11
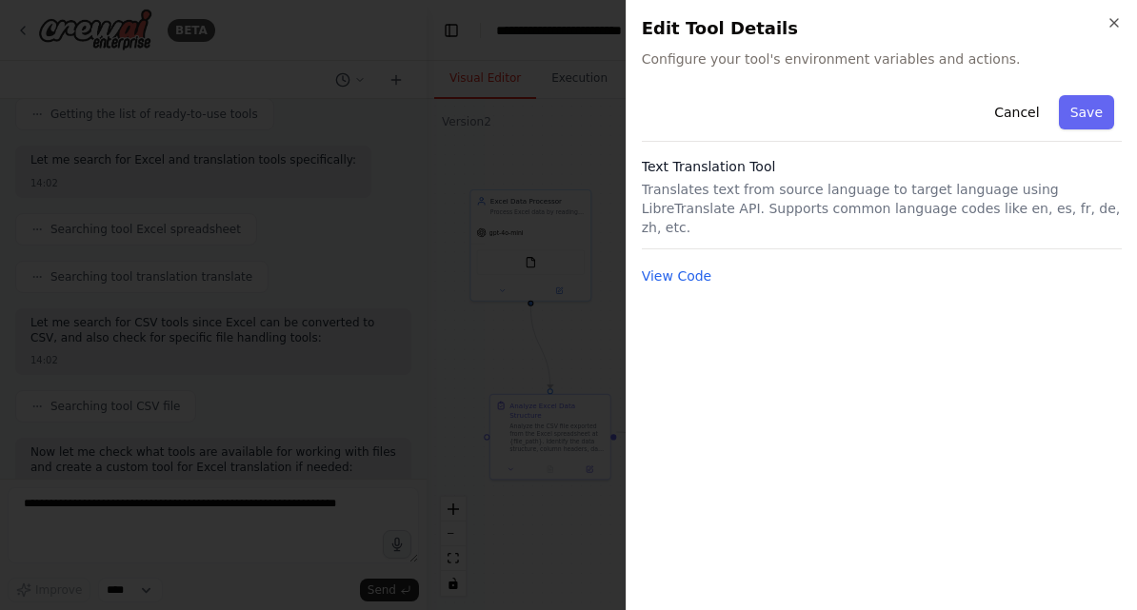
click at [677, 267] on button "View Code" at bounding box center [677, 276] width 70 height 19
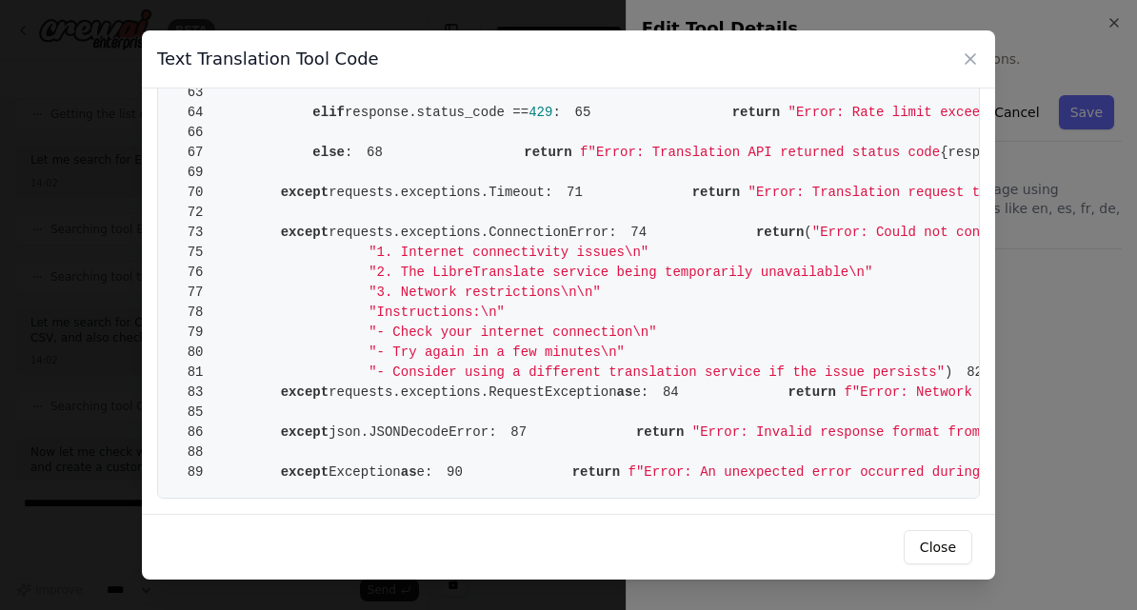
scroll to position [1237, 0]
click at [963, 50] on icon at bounding box center [970, 59] width 19 height 19
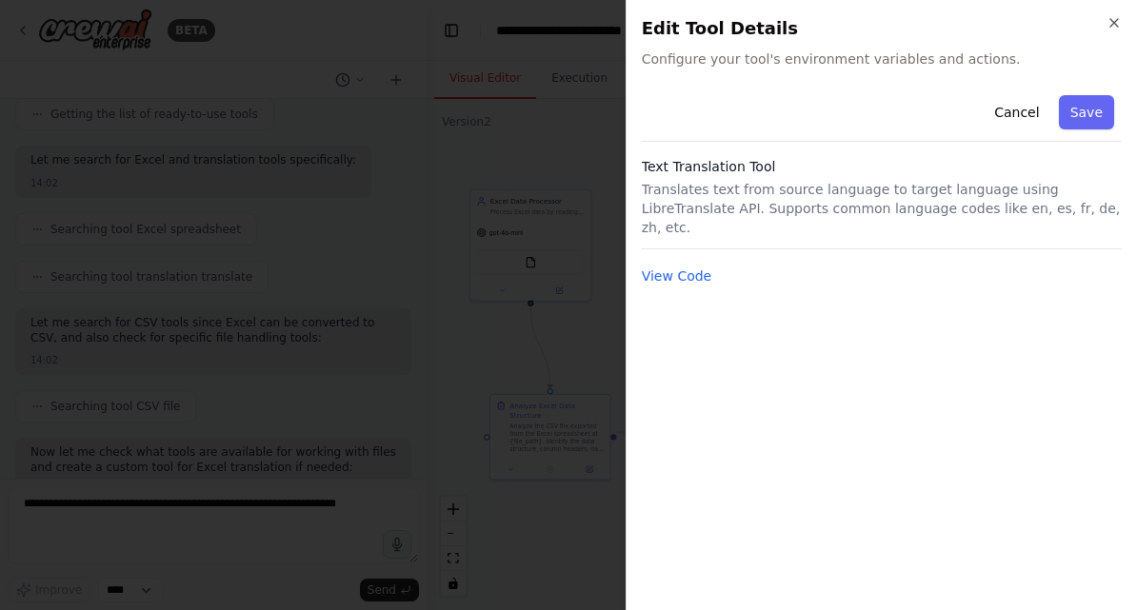
click at [1113, 17] on icon "button" at bounding box center [1114, 22] width 15 height 15
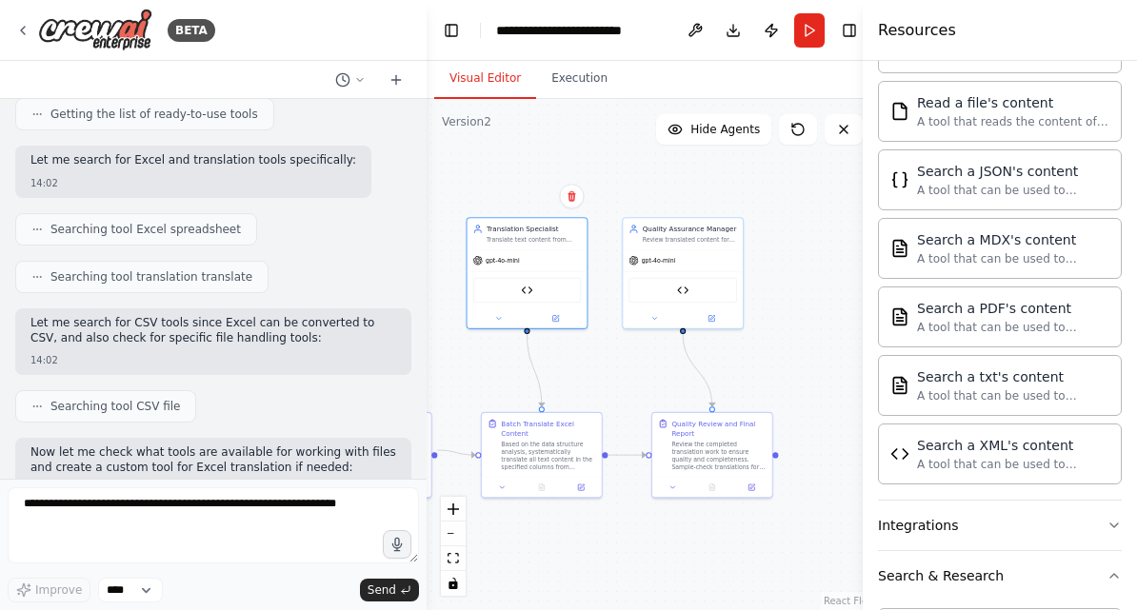
click at [811, 13] on button "Run" at bounding box center [809, 30] width 30 height 34
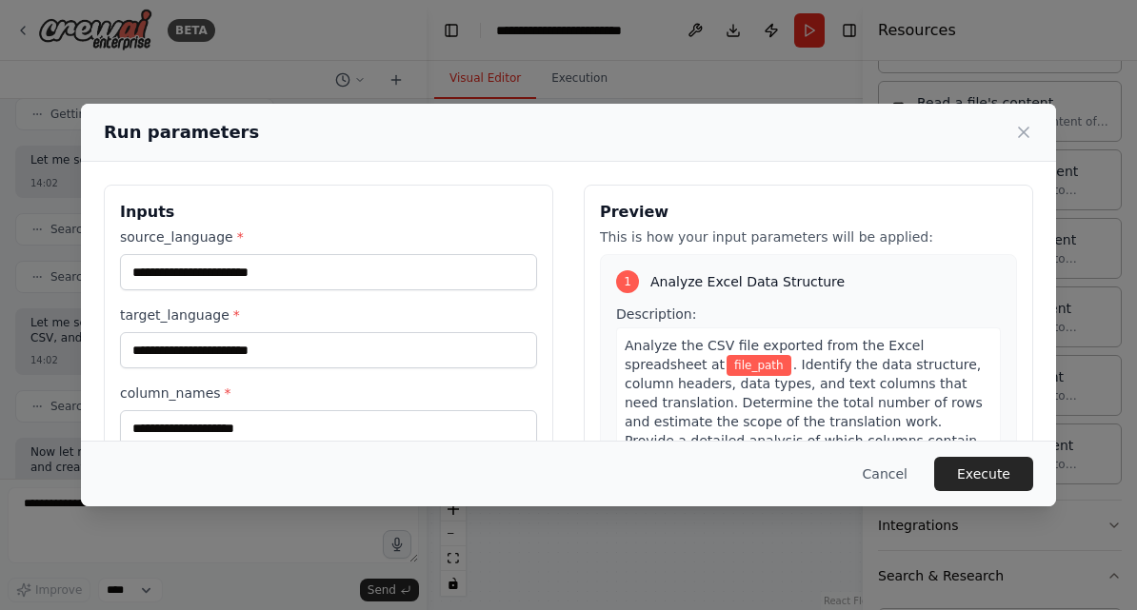
scroll to position [0, 0]
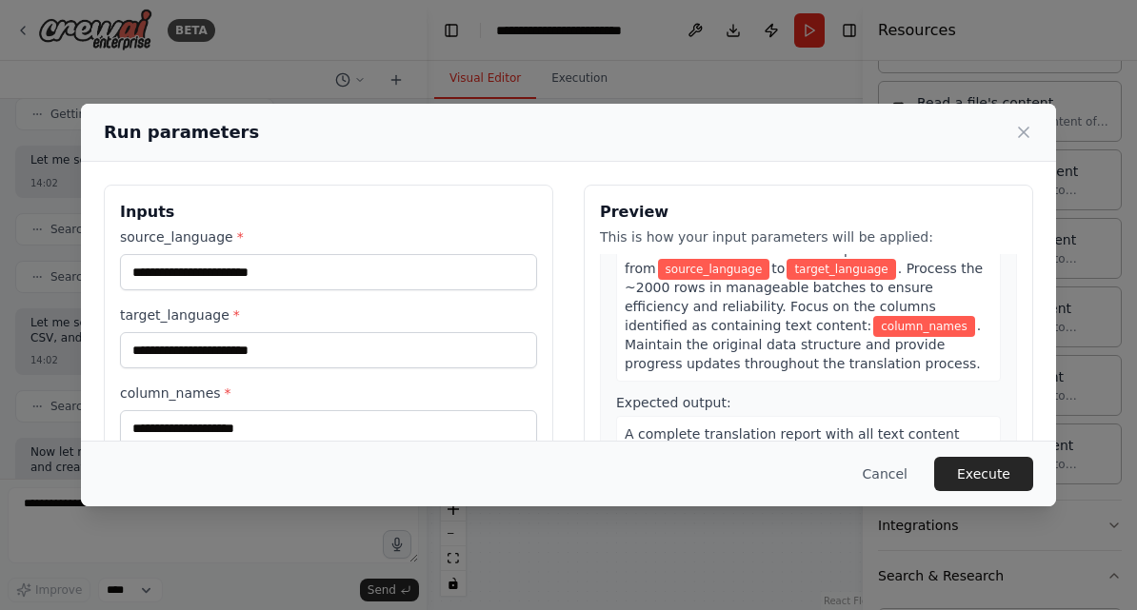
click at [988, 488] on button "Execute" at bounding box center [983, 474] width 99 height 34
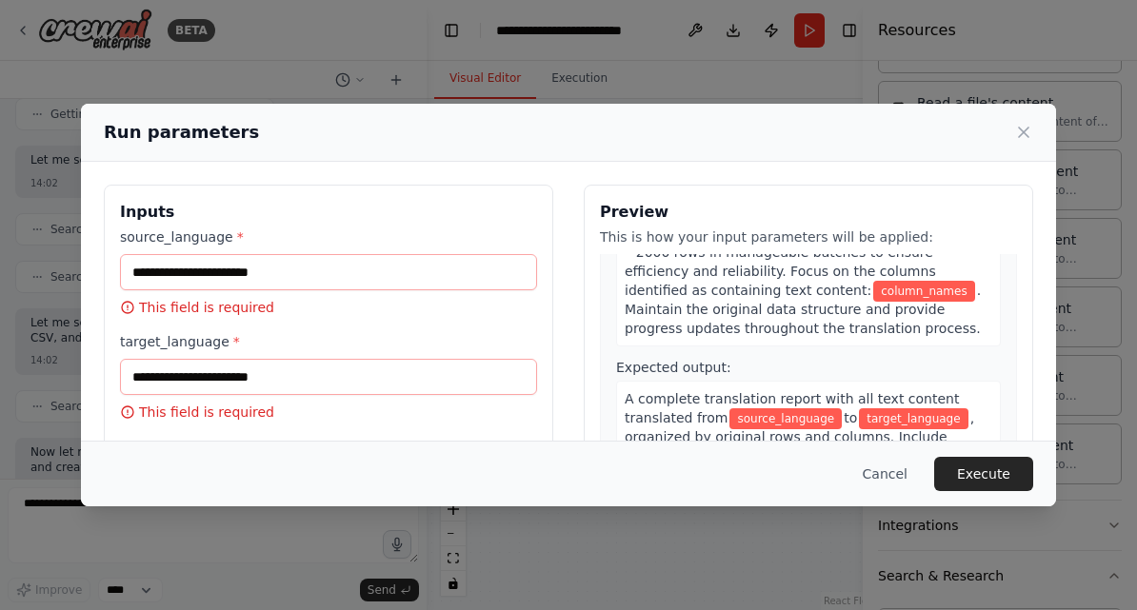
scroll to position [572, 0]
click at [881, 483] on button "Cancel" at bounding box center [885, 474] width 75 height 34
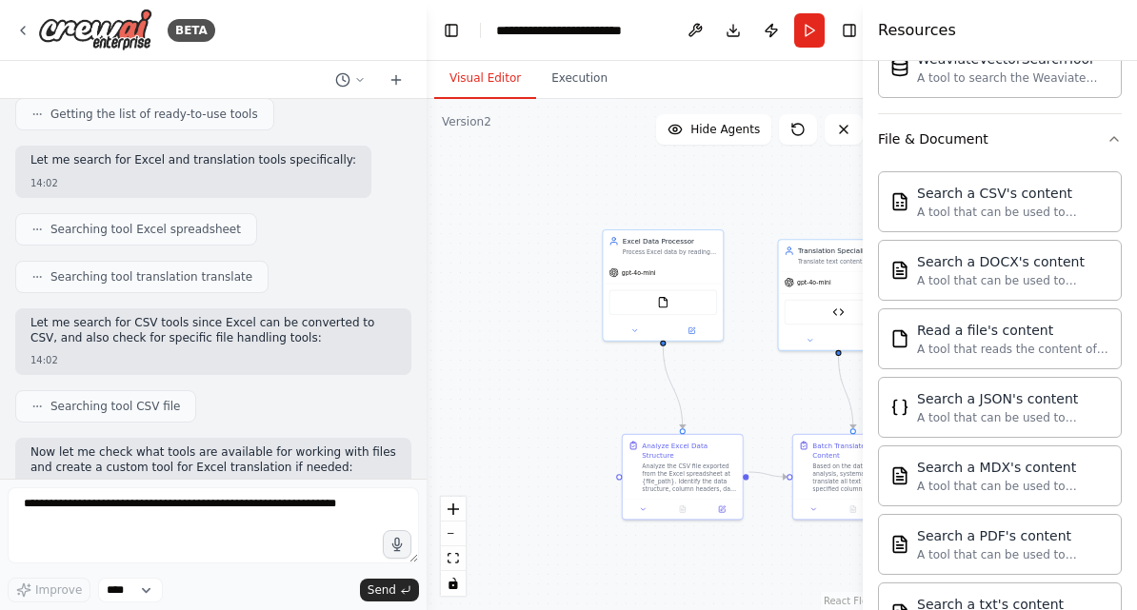
scroll to position [722, 0]
click at [666, 297] on img at bounding box center [662, 302] width 11 height 11
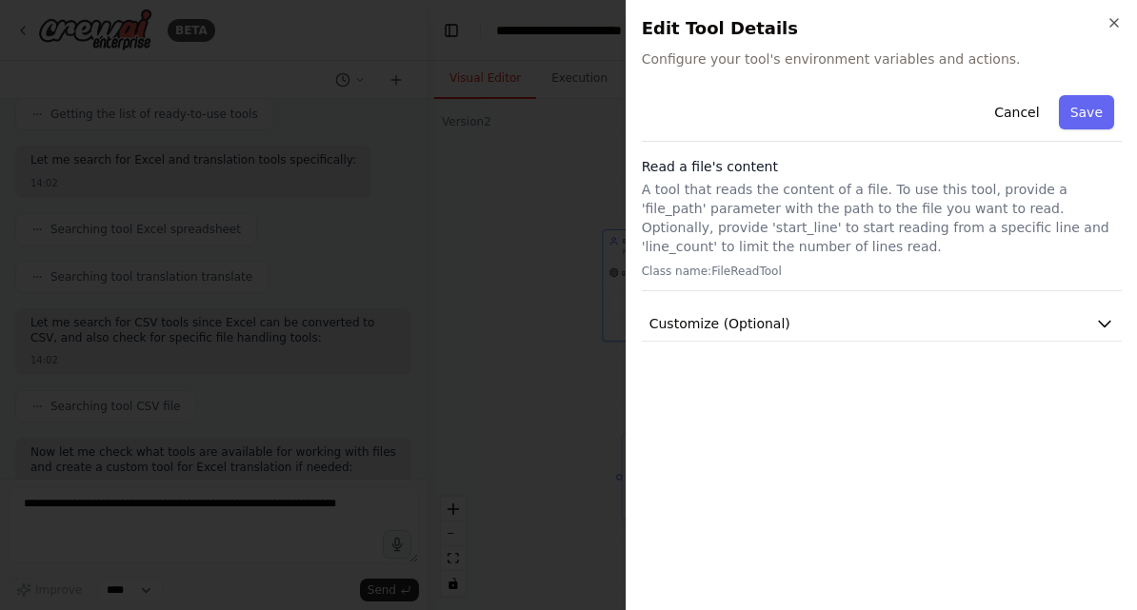
click at [538, 438] on div at bounding box center [568, 305] width 1137 height 610
